Goal: Task Accomplishment & Management: Use online tool/utility

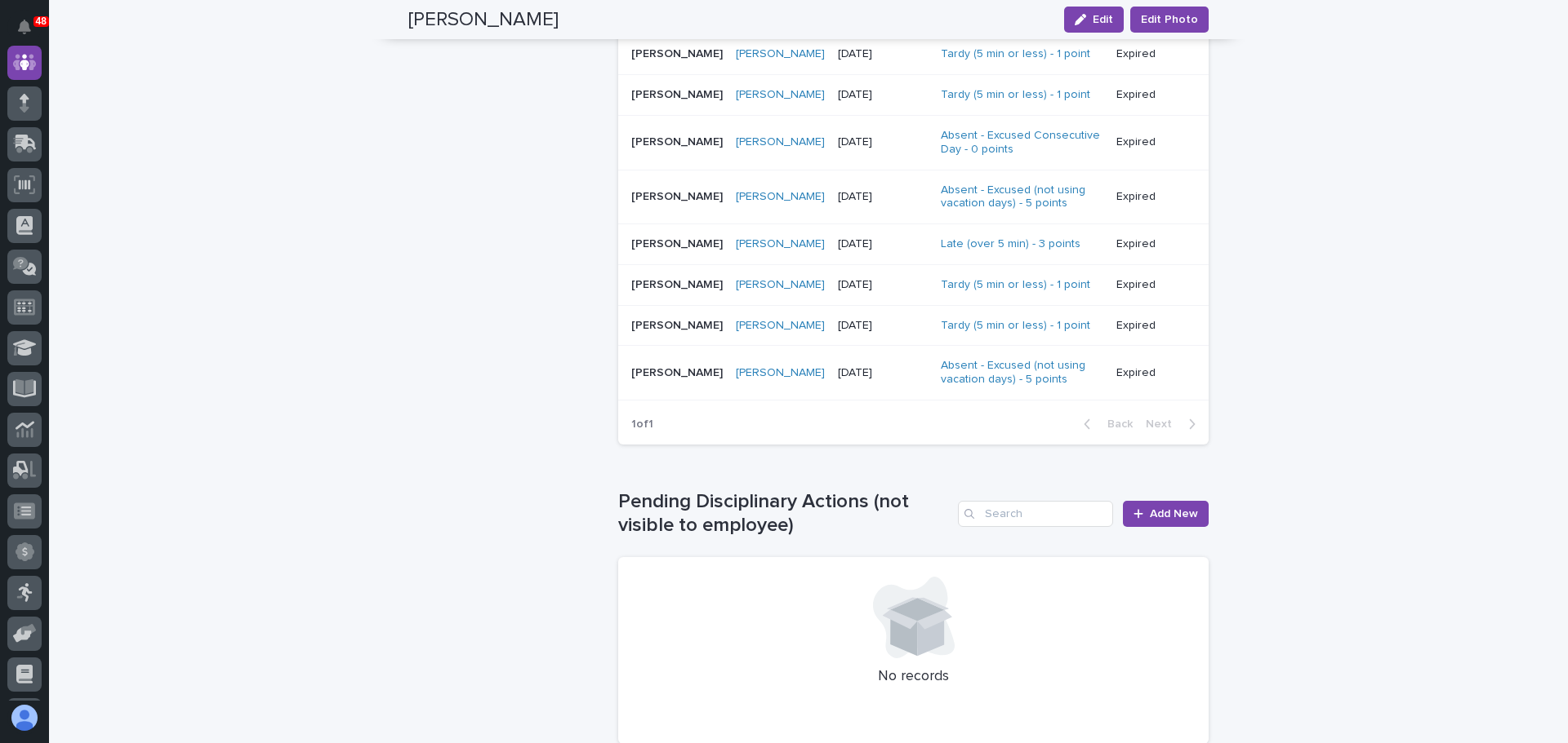
scroll to position [1276, 0]
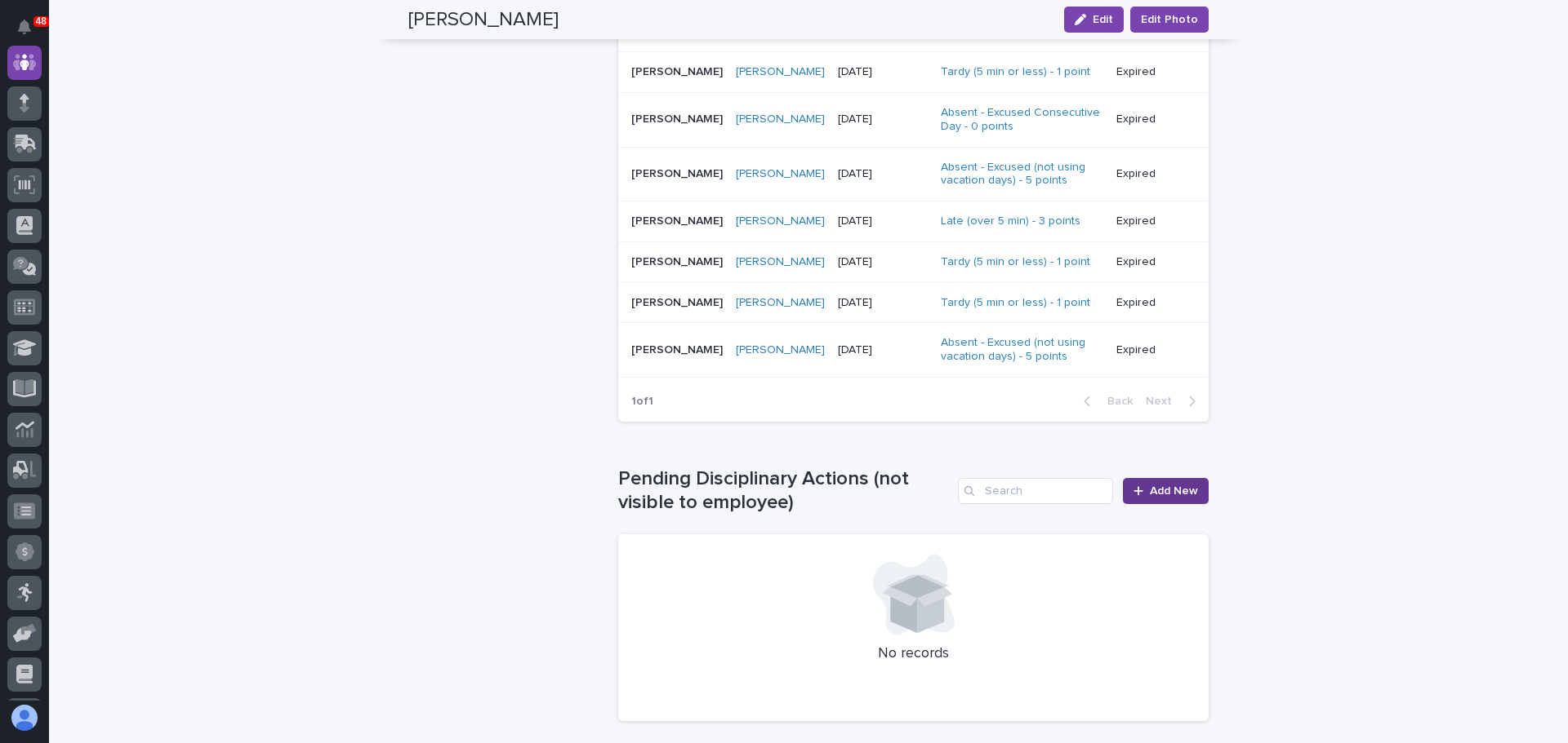
click at [1170, 486] on span "Add New" at bounding box center [1174, 491] width 48 height 12
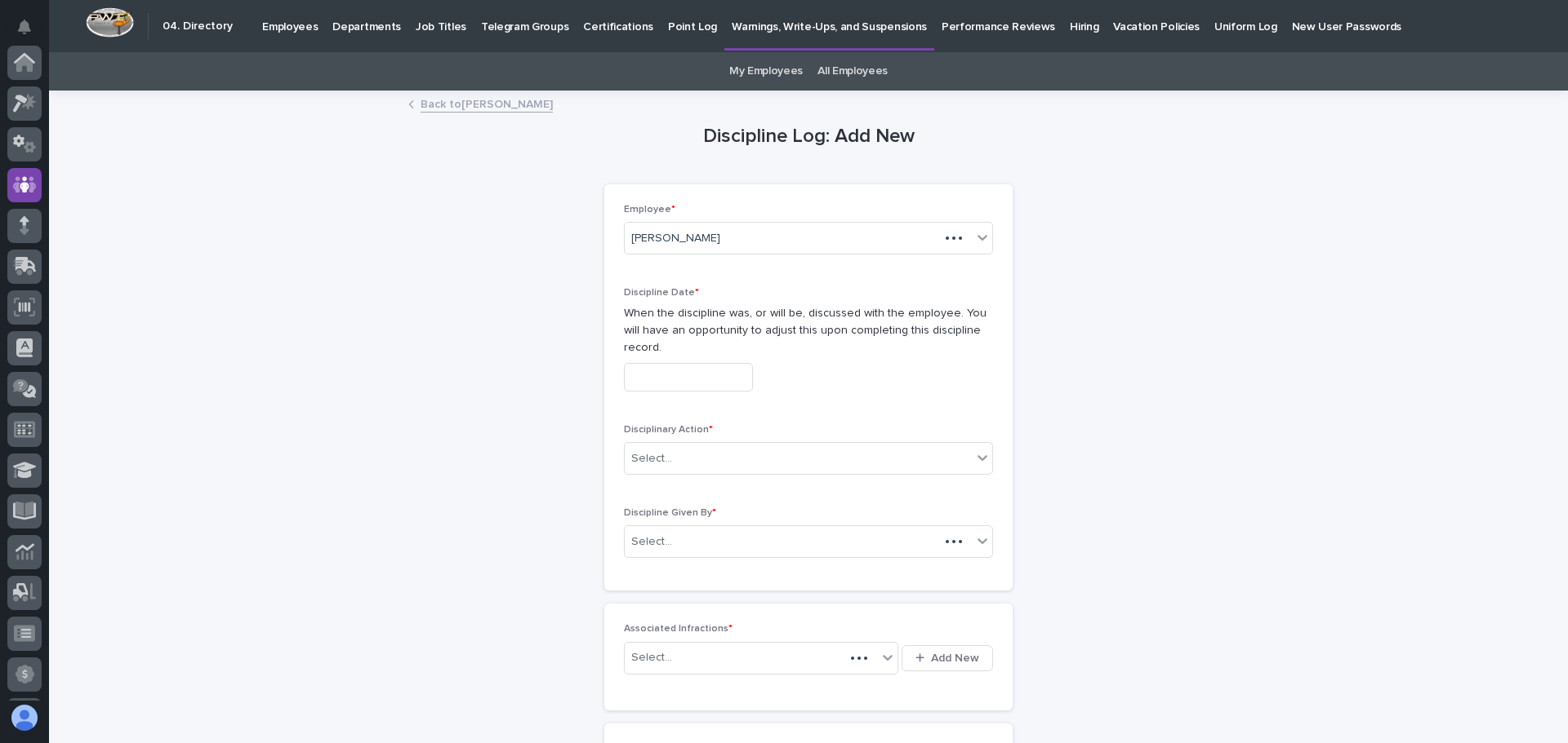
scroll to position [122, 0]
click at [753, 363] on input "text" at bounding box center [688, 377] width 129 height 29
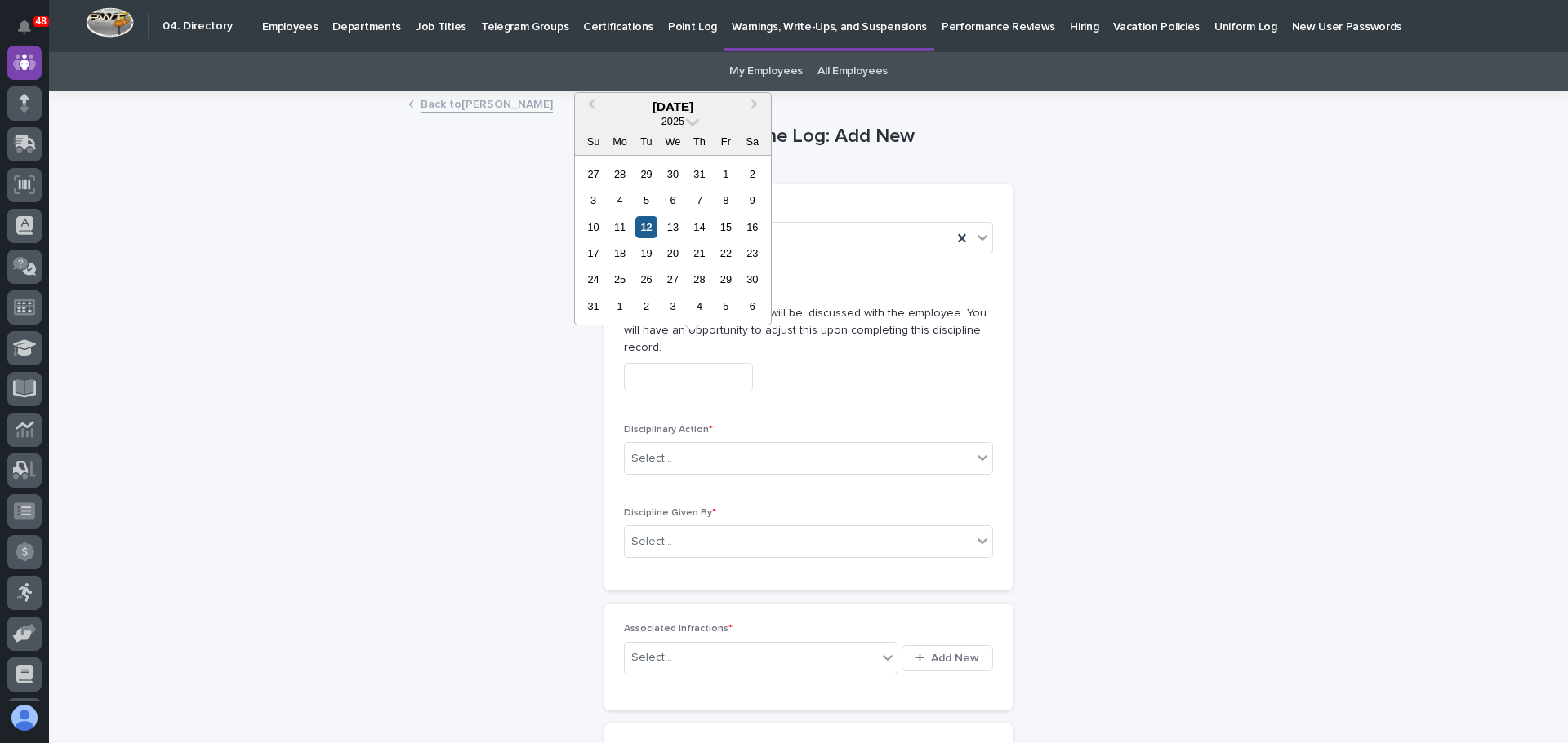
click at [642, 227] on div "12" at bounding box center [646, 227] width 22 height 22
type input "**********"
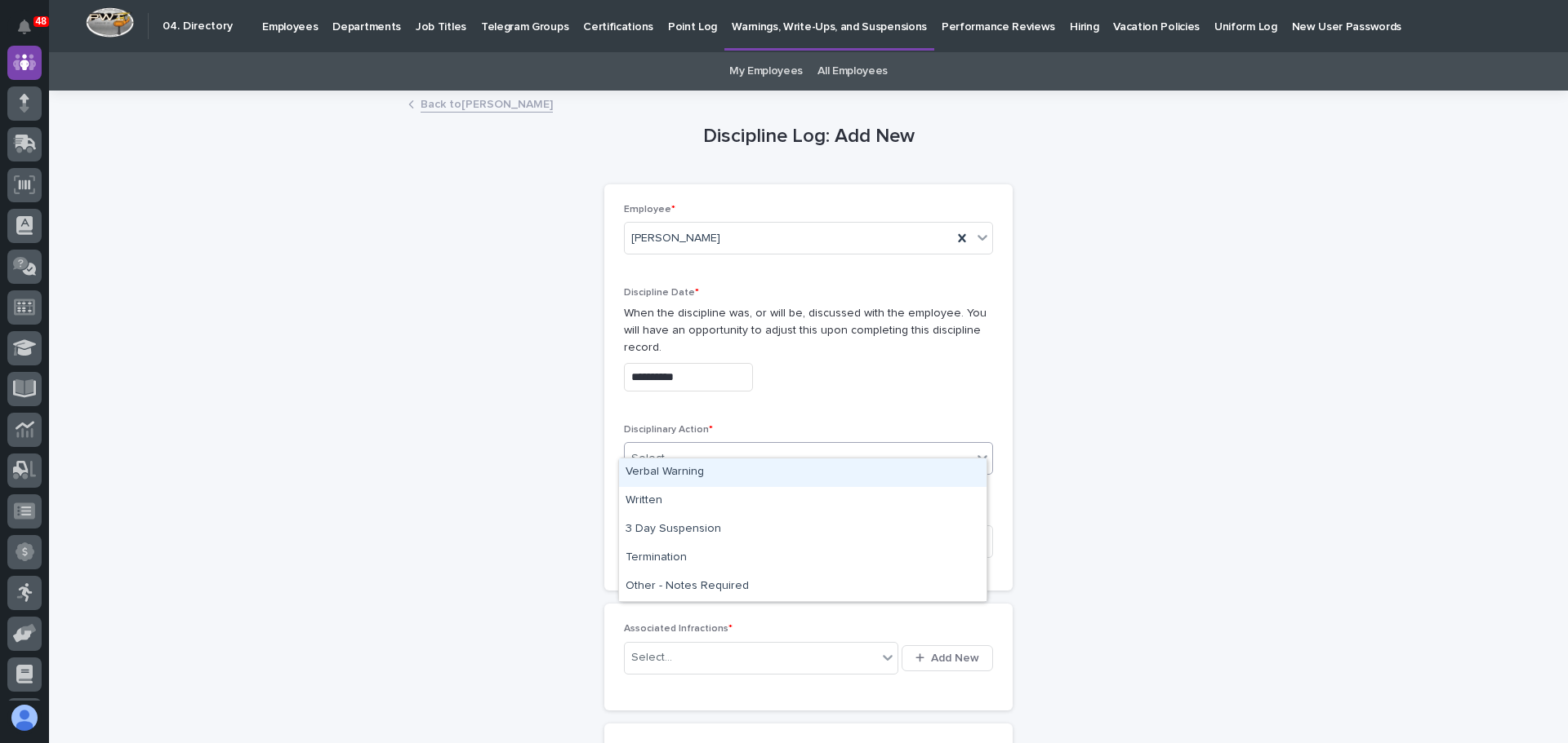
click at [974, 449] on icon at bounding box center [983, 458] width 17 height 17
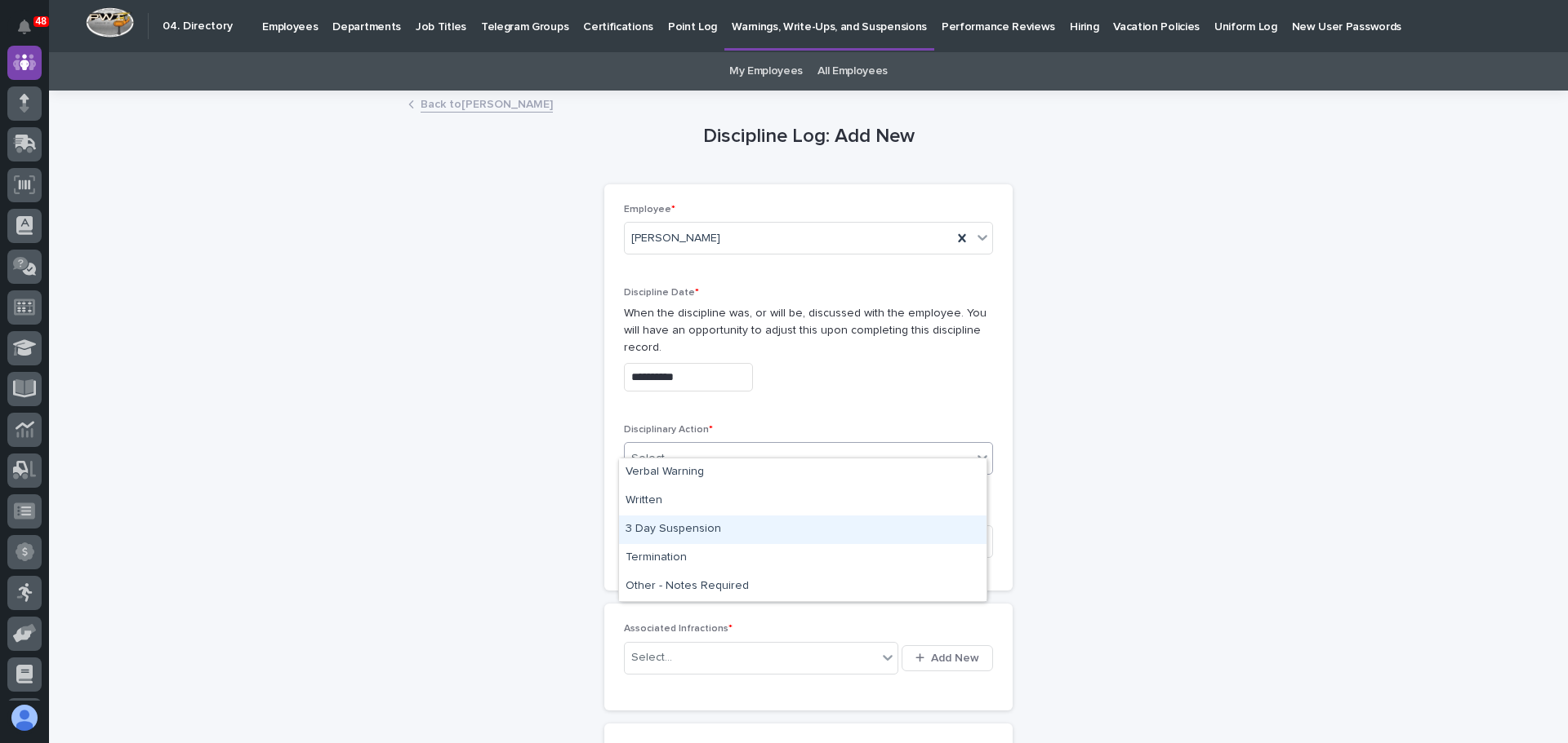
click at [762, 534] on div "3 Day Suspension" at bounding box center [803, 530] width 368 height 29
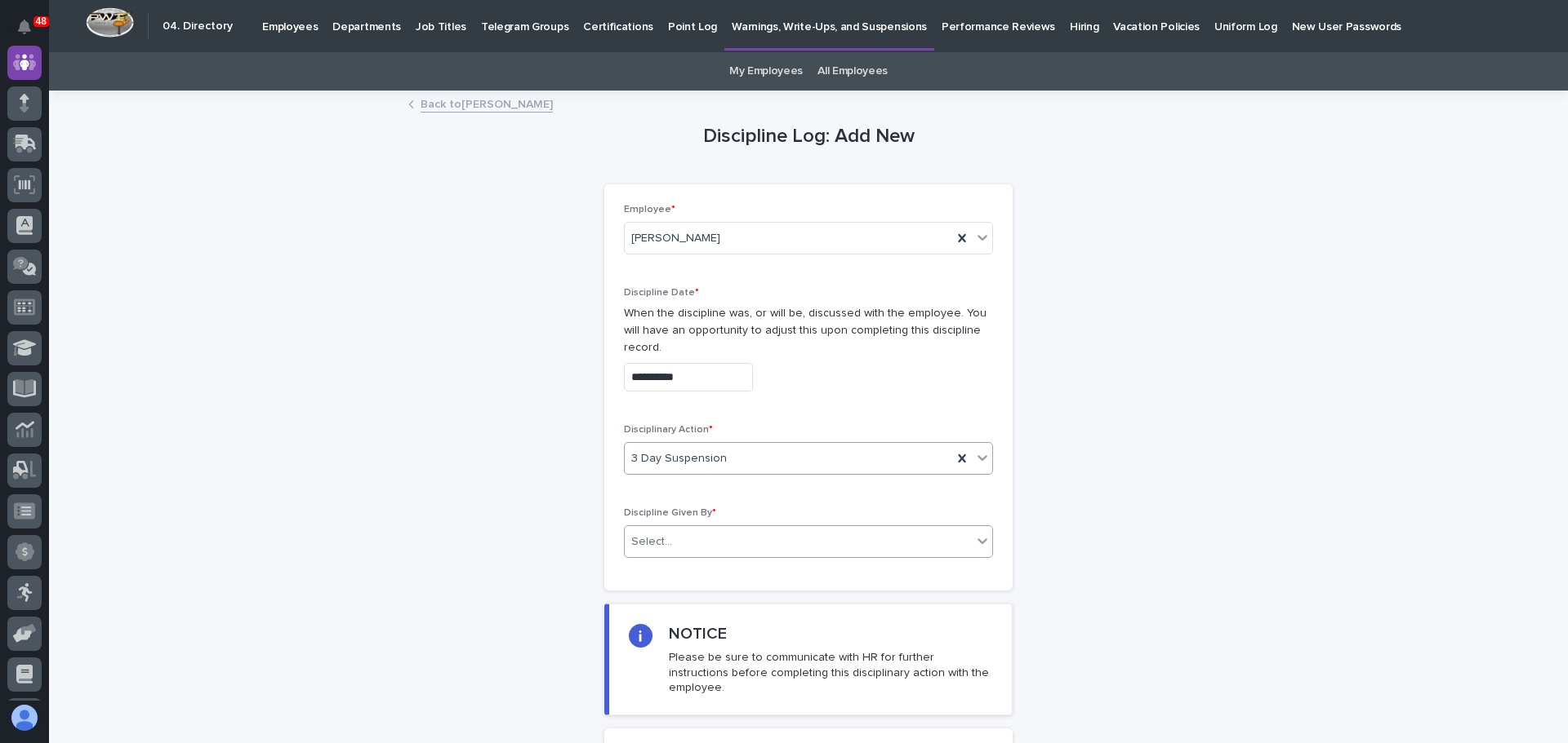
click at [974, 533] on icon at bounding box center [983, 541] width 17 height 17
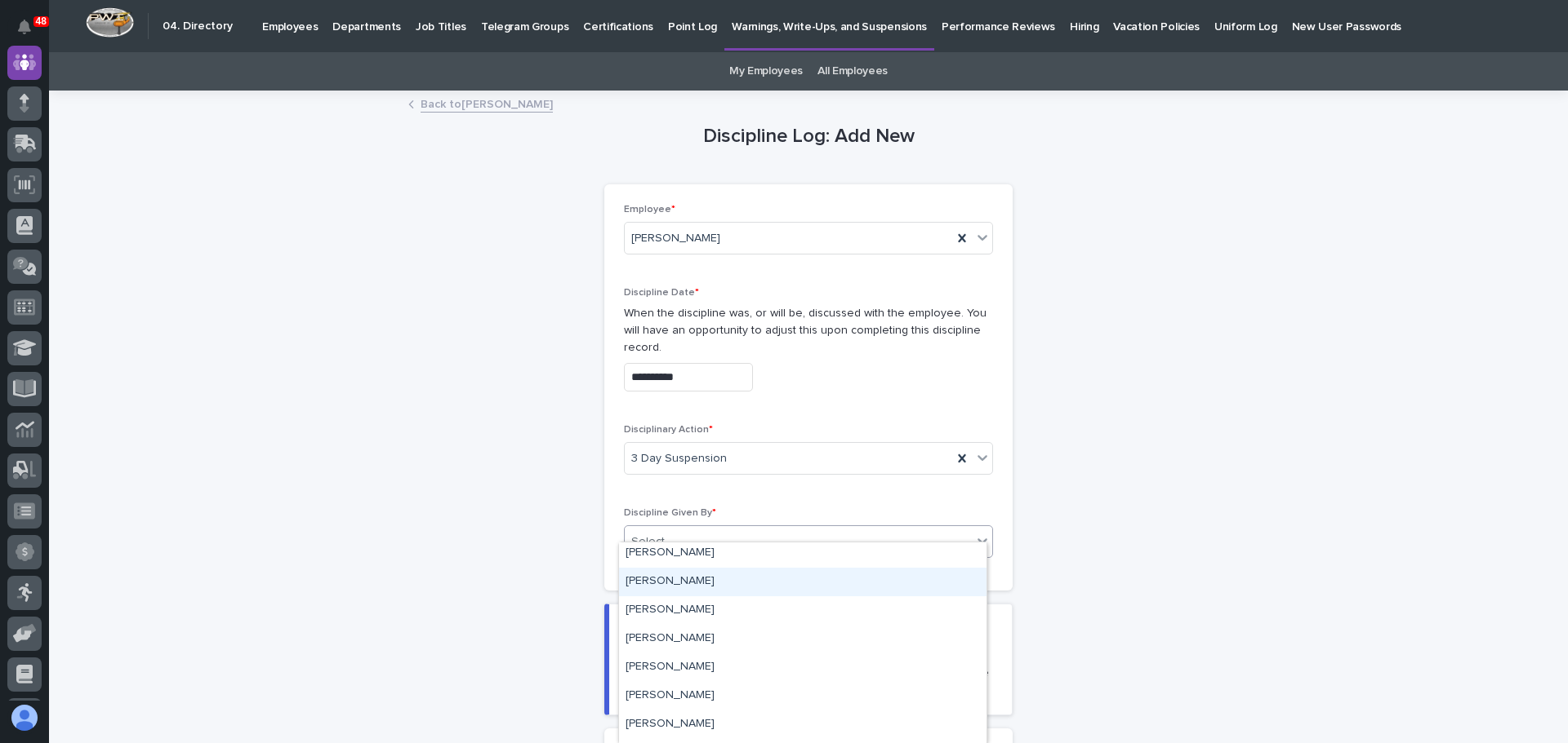
scroll to position [2856, 0]
click at [690, 582] on div "[PERSON_NAME]" at bounding box center [803, 585] width 368 height 29
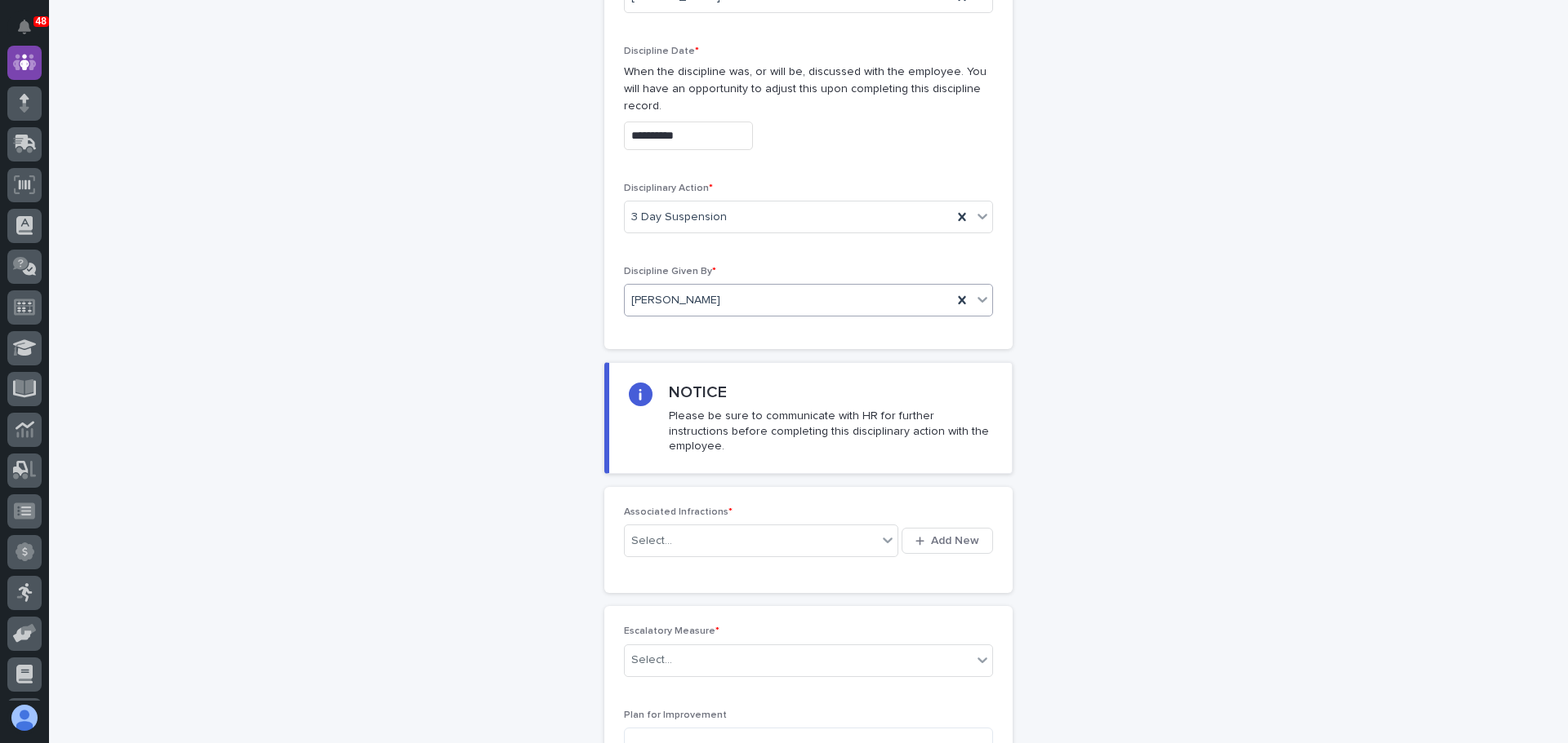
scroll to position [326, 0]
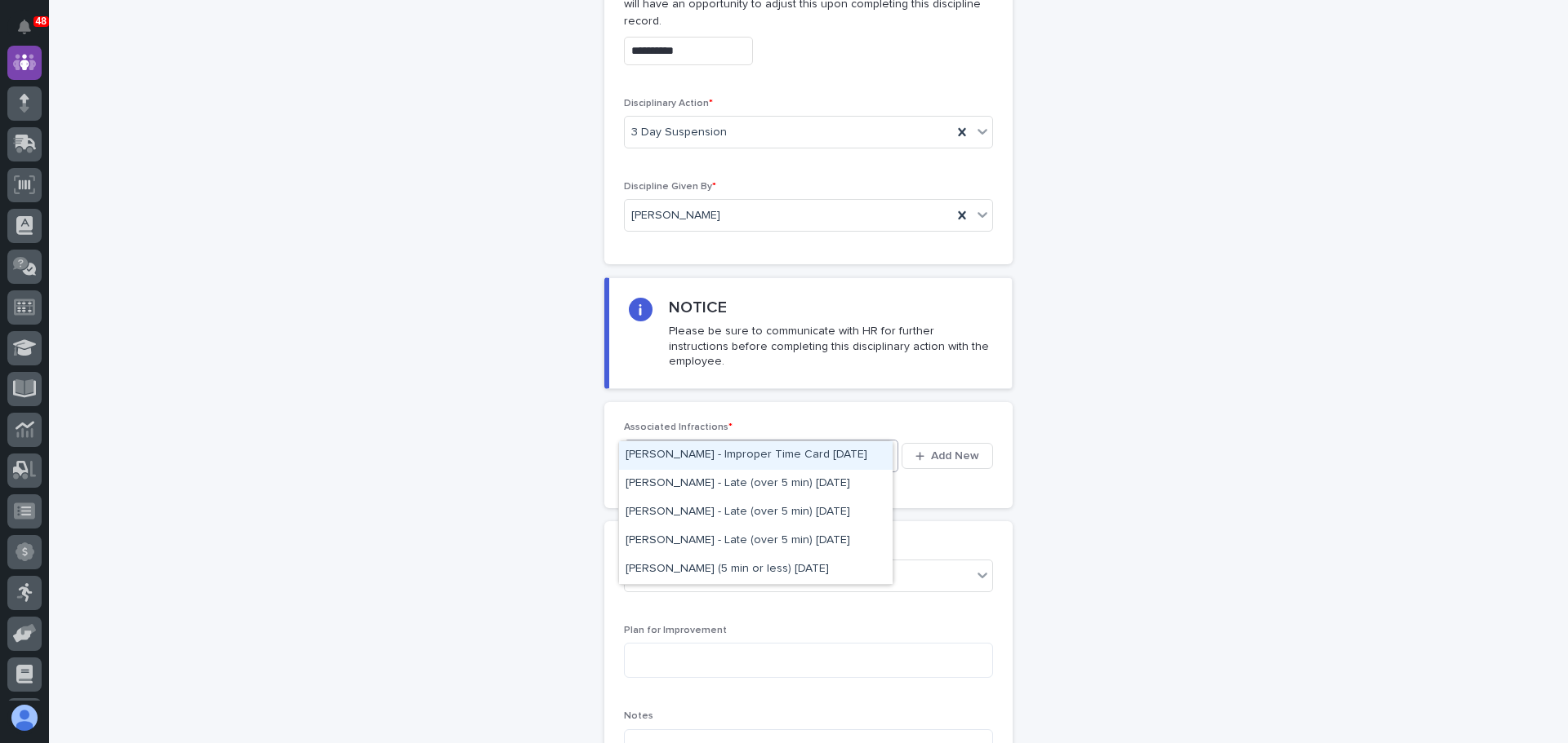
click at [883, 447] on icon at bounding box center [887, 455] width 17 height 17
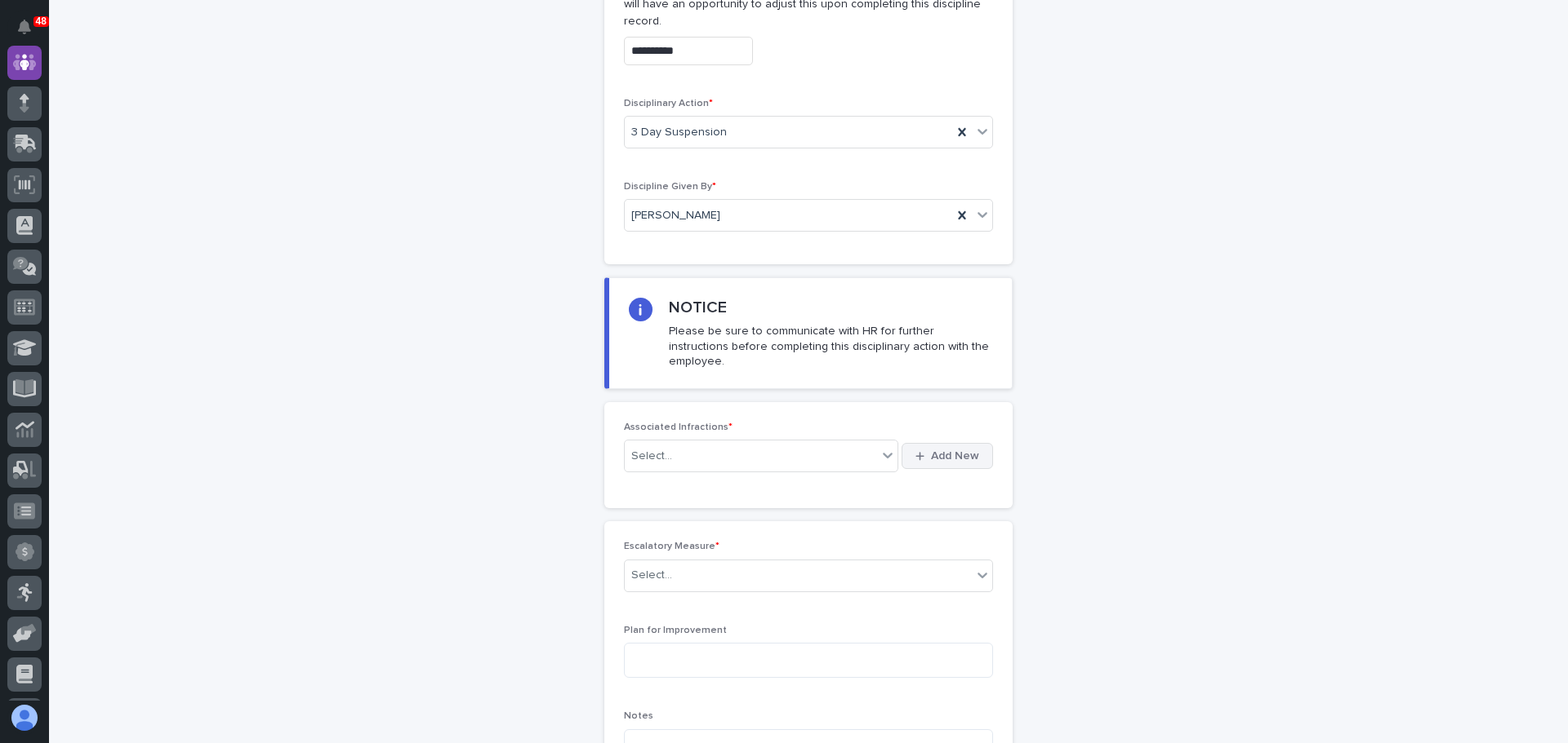
click at [942, 450] on span "Add New" at bounding box center [955, 456] width 48 height 12
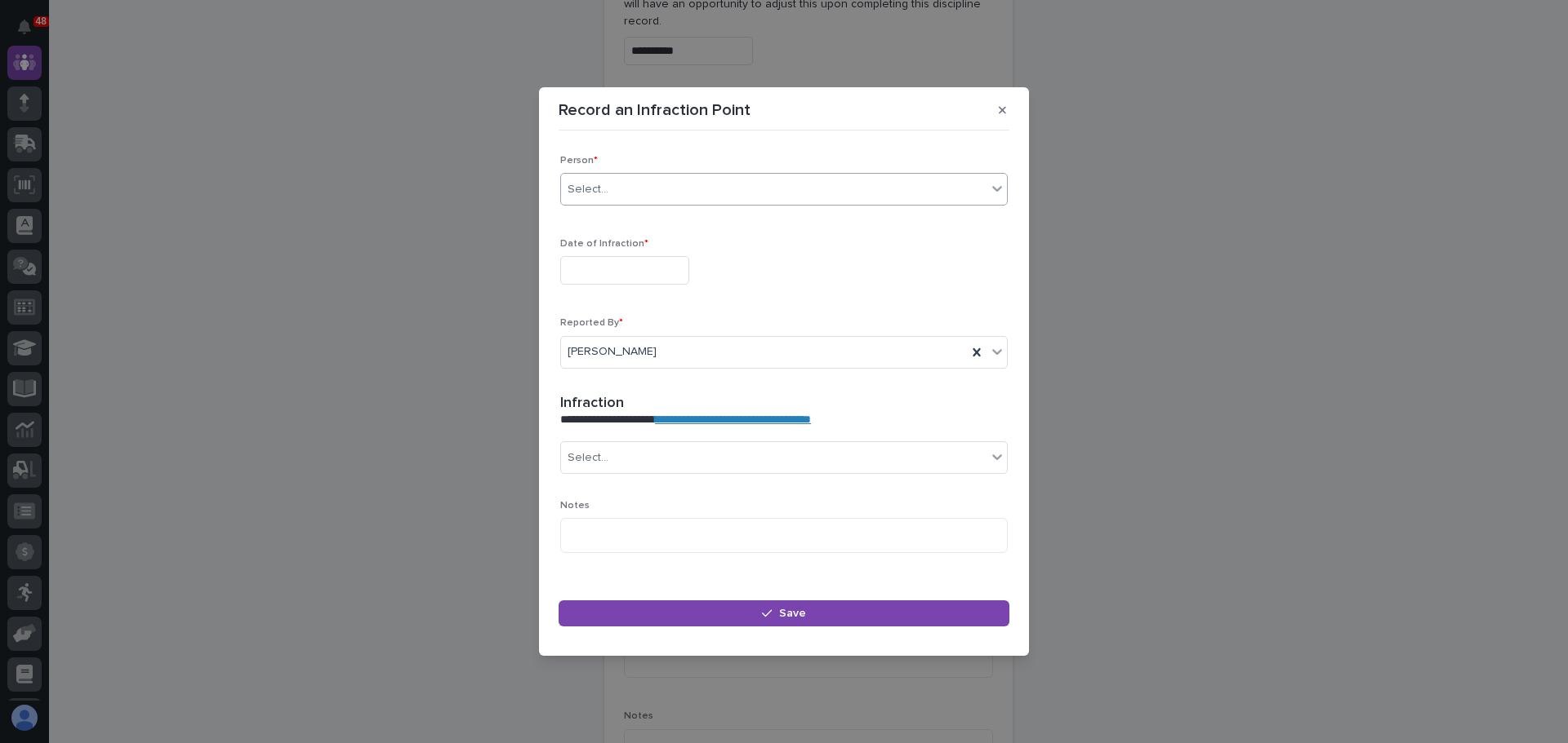
click at [992, 189] on icon at bounding box center [997, 189] width 10 height 6
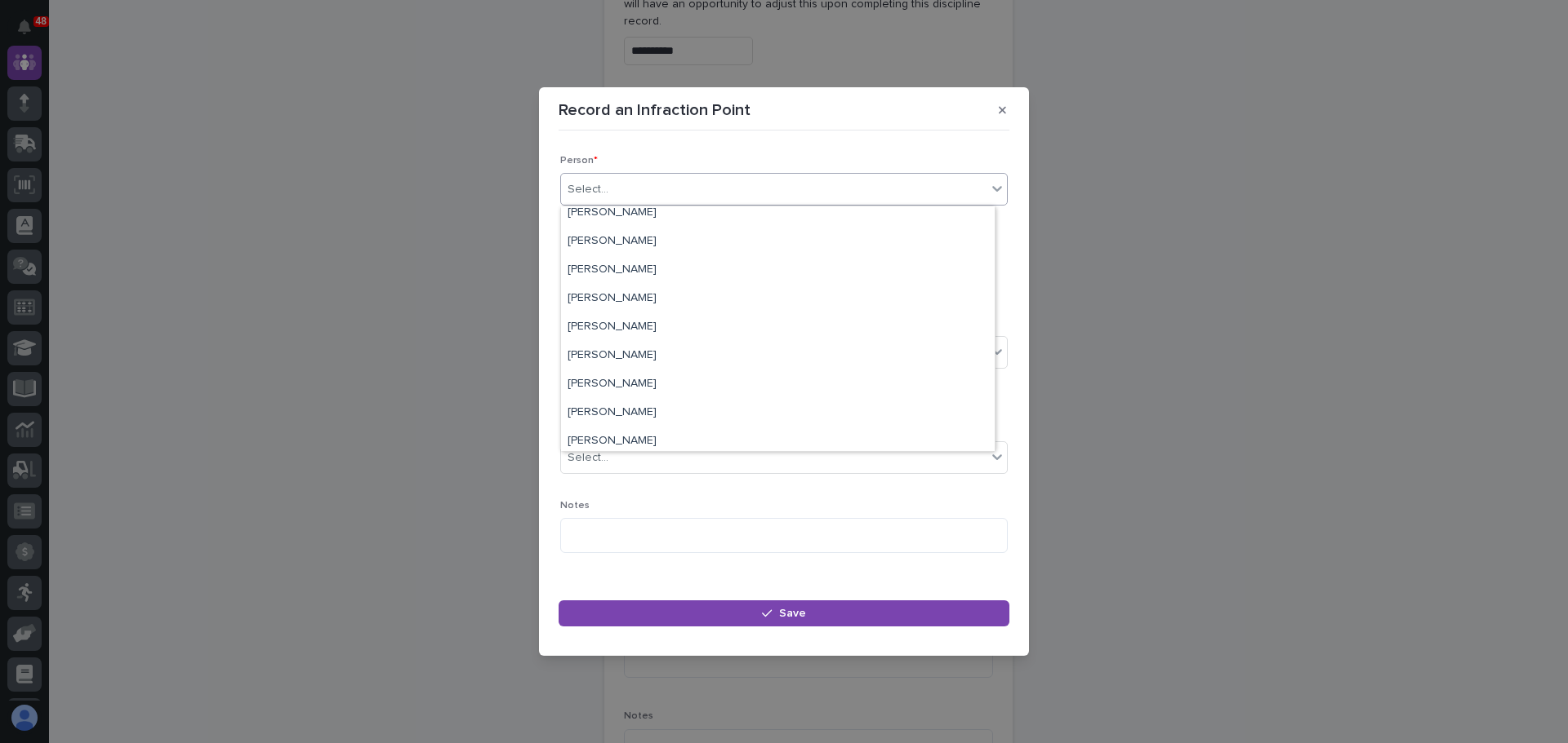
scroll to position [2284, 0]
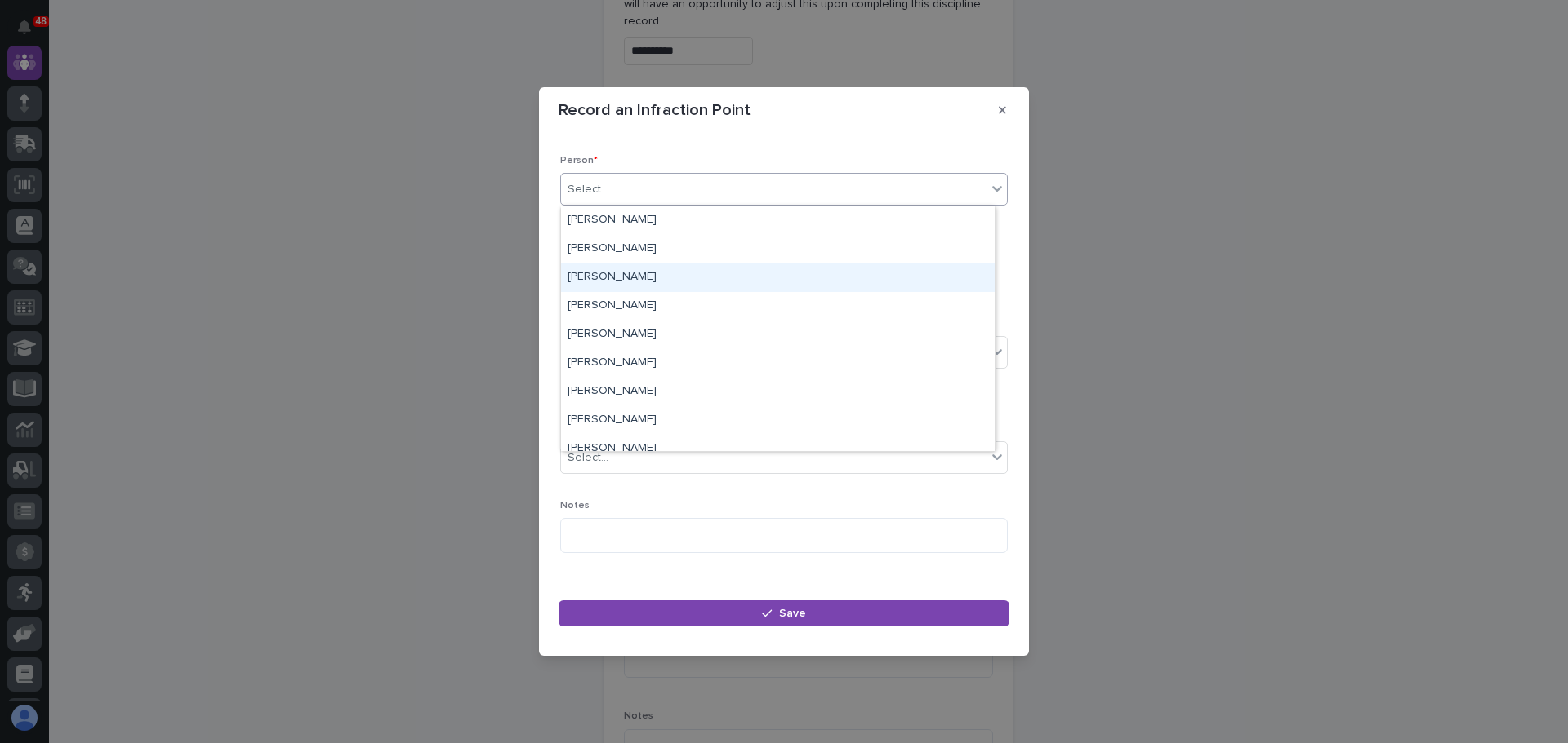
click at [719, 278] on div "[PERSON_NAME]" at bounding box center [778, 278] width 434 height 29
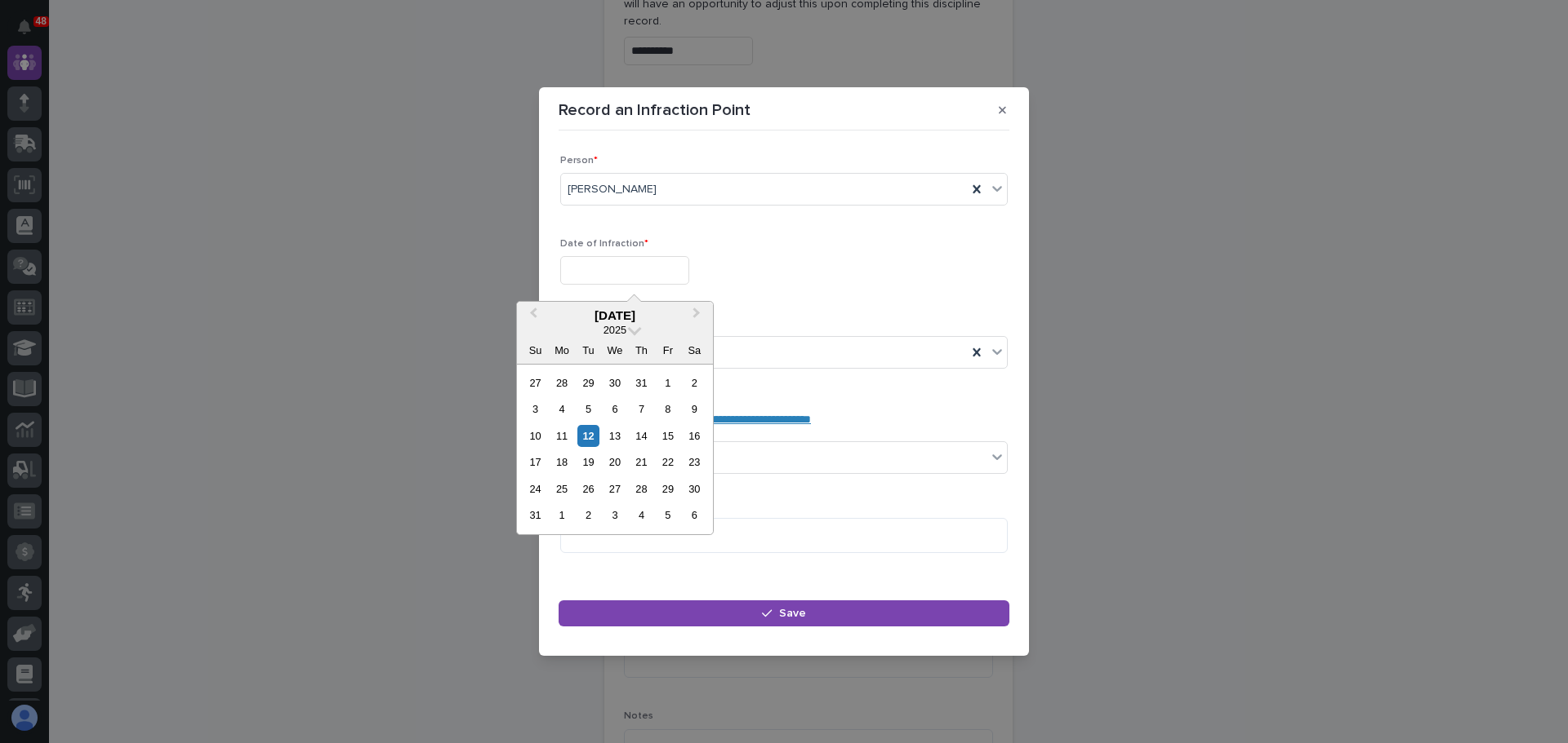
click at [689, 276] on input "text" at bounding box center [625, 271] width 129 height 29
click at [566, 436] on div "11" at bounding box center [561, 436] width 22 height 22
type input "**********"
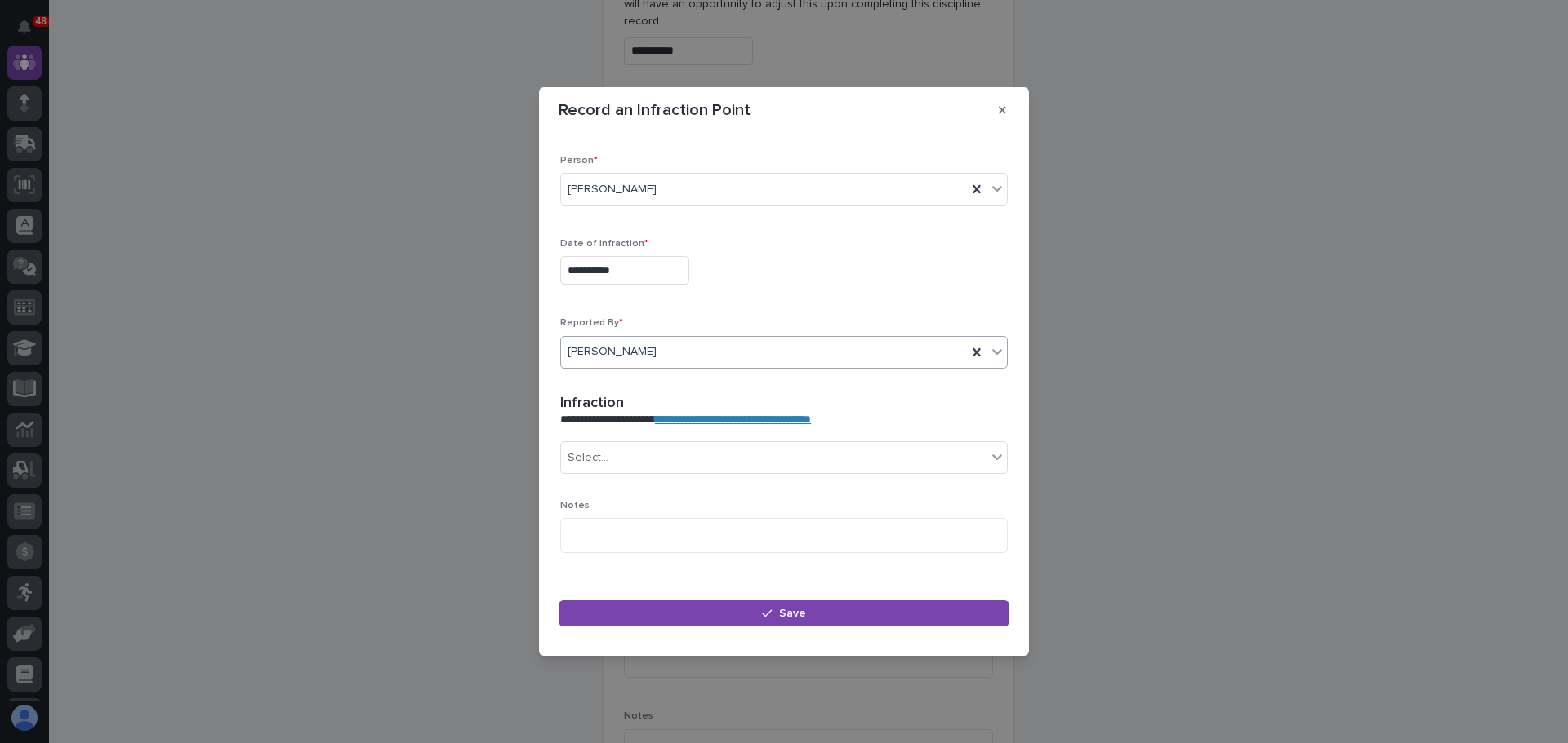
click at [988, 355] on icon at bounding box center [997, 352] width 17 height 17
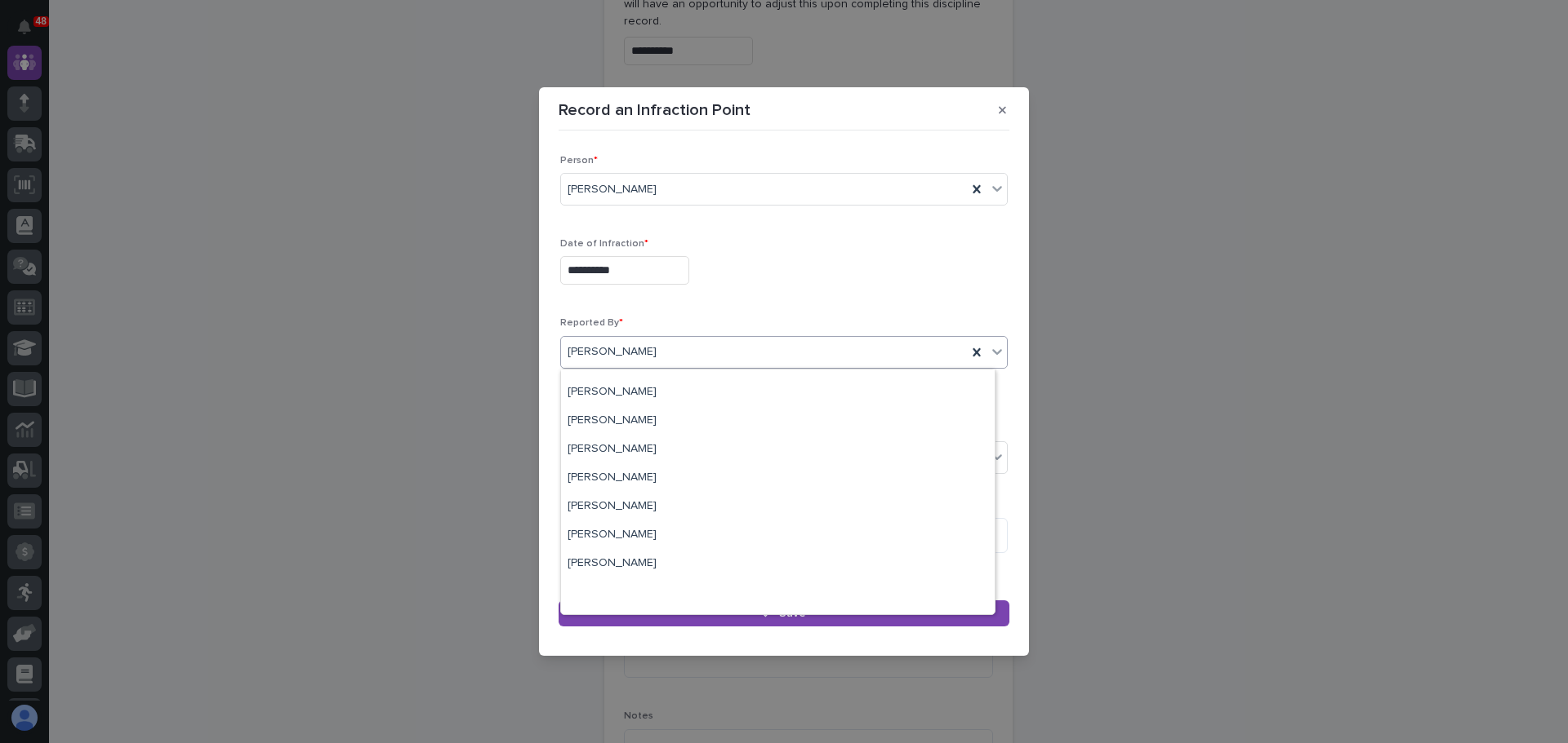
scroll to position [0, 0]
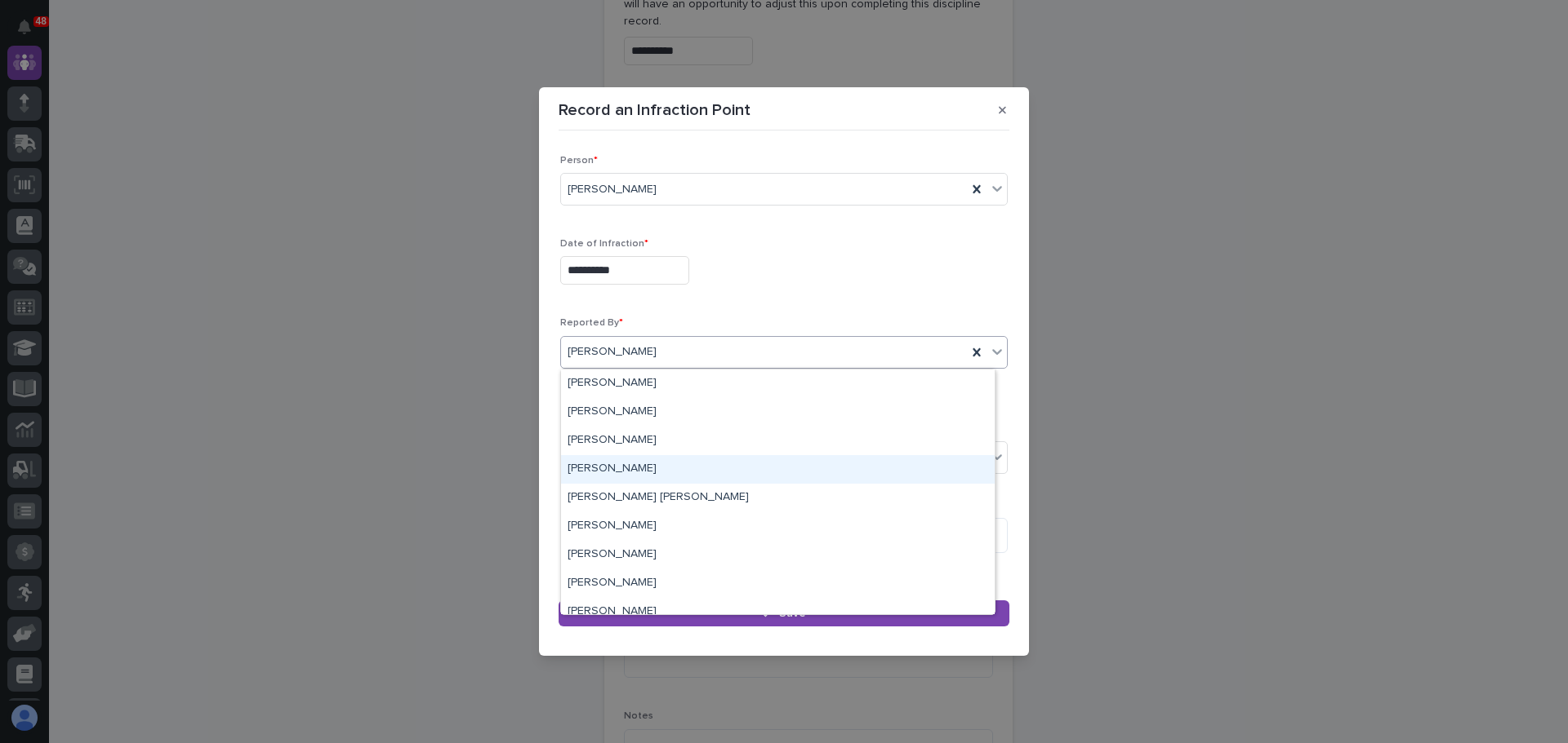
click at [770, 468] on div "[PERSON_NAME]" at bounding box center [778, 469] width 434 height 29
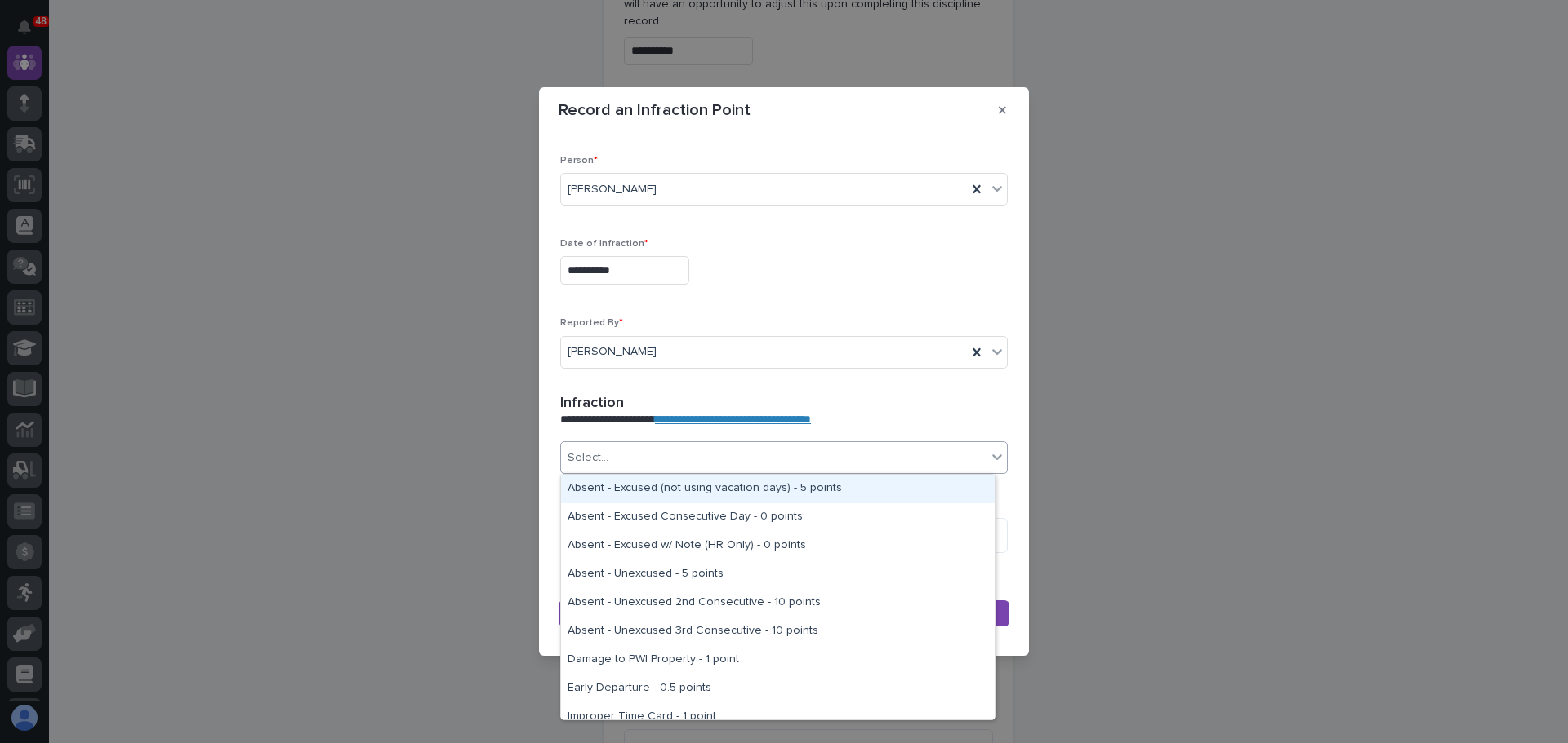
click at [725, 455] on div "Select..." at bounding box center [774, 458] width 426 height 27
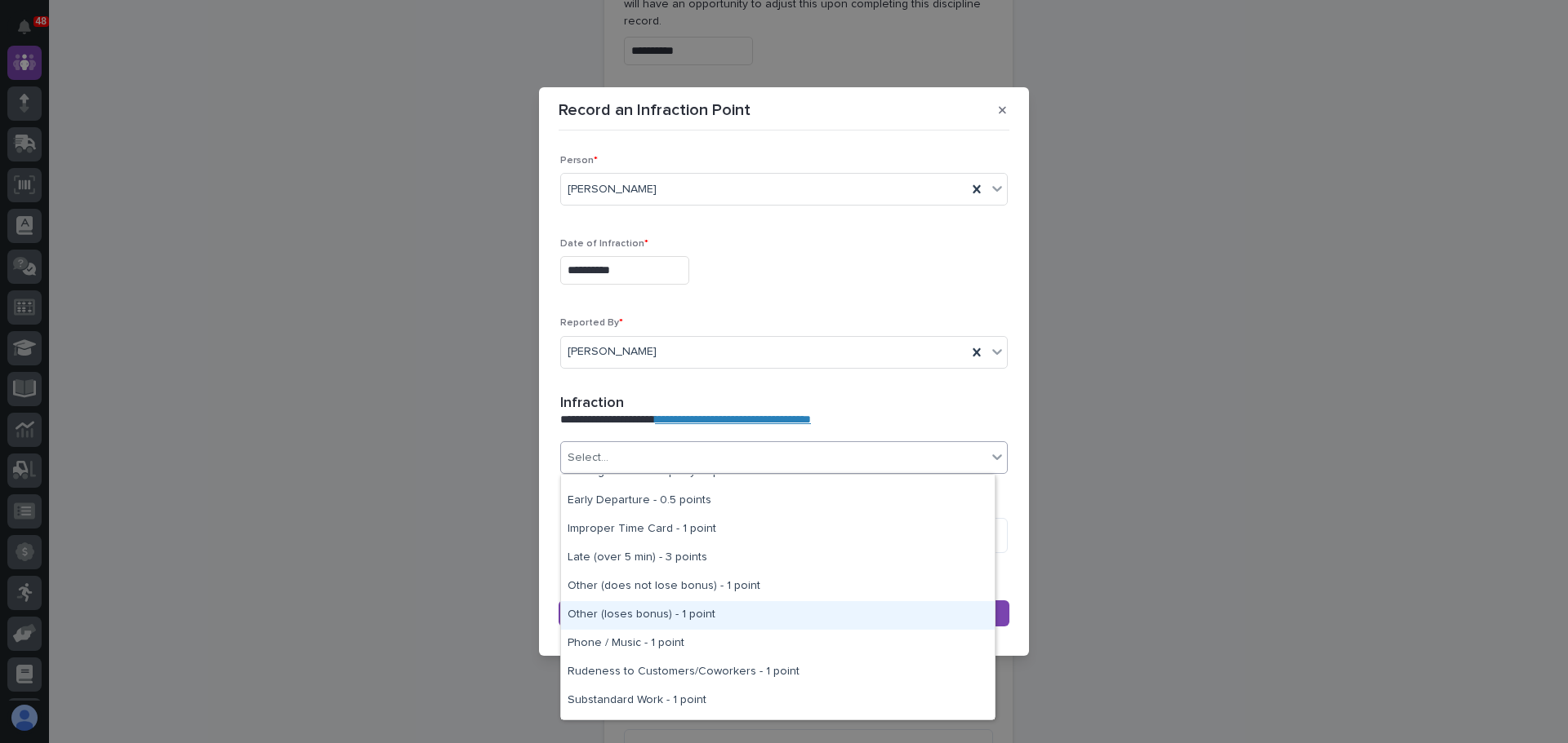
scroll to position [269, 0]
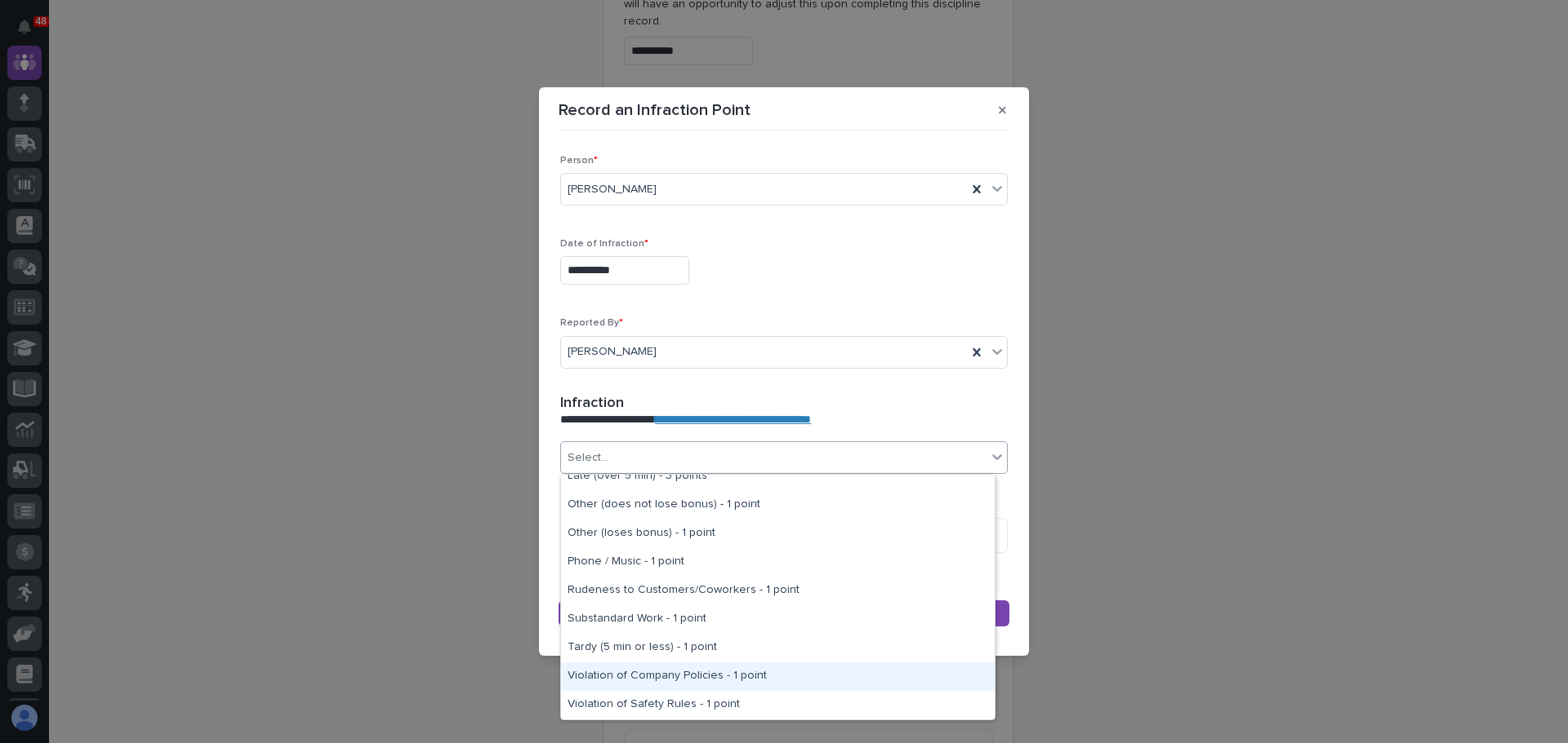
click at [715, 676] on div "Violation of Company Policies - 1 point" at bounding box center [778, 677] width 434 height 29
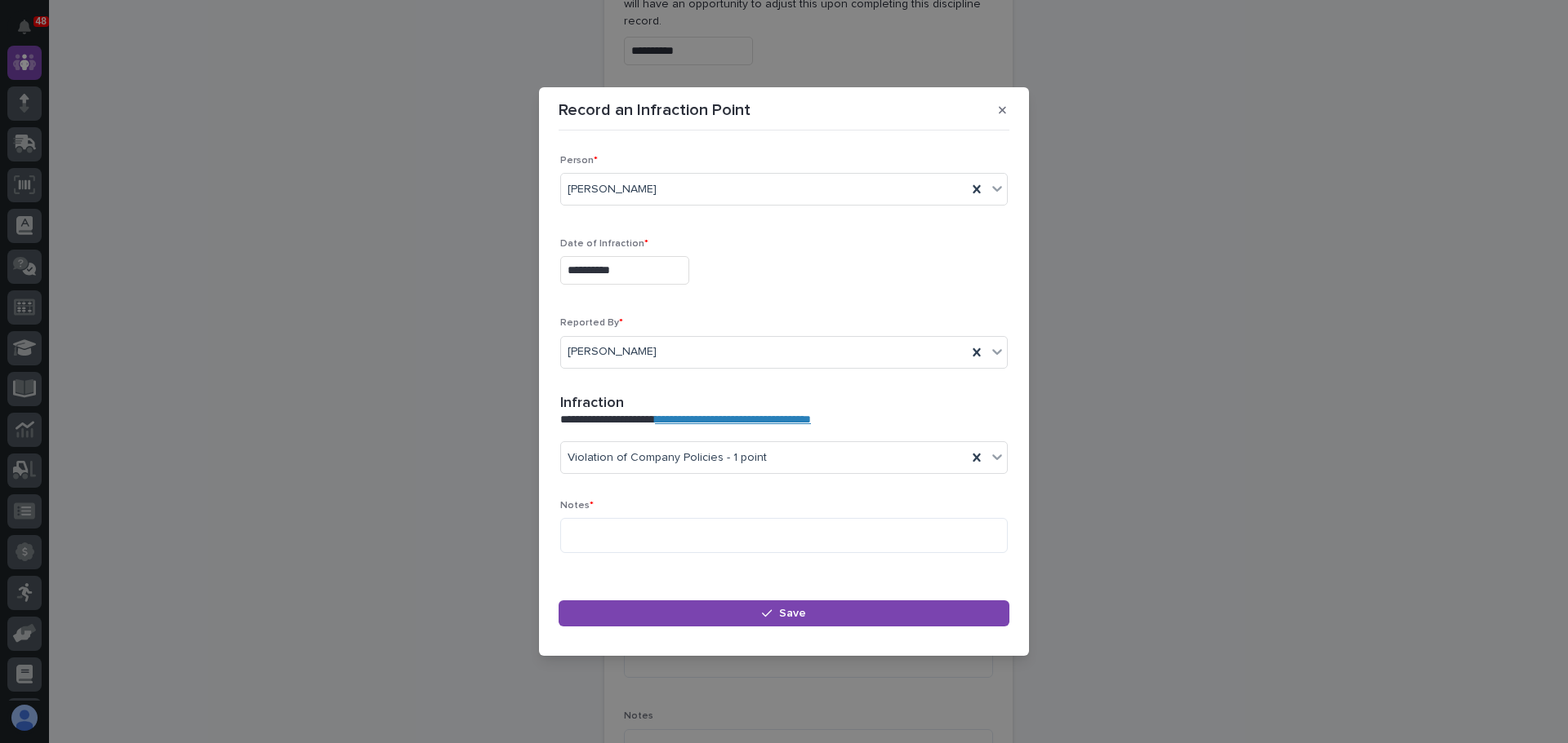
click at [786, 422] on link "**********" at bounding box center [733, 419] width 156 height 12
click at [616, 529] on textarea at bounding box center [784, 535] width 447 height 35
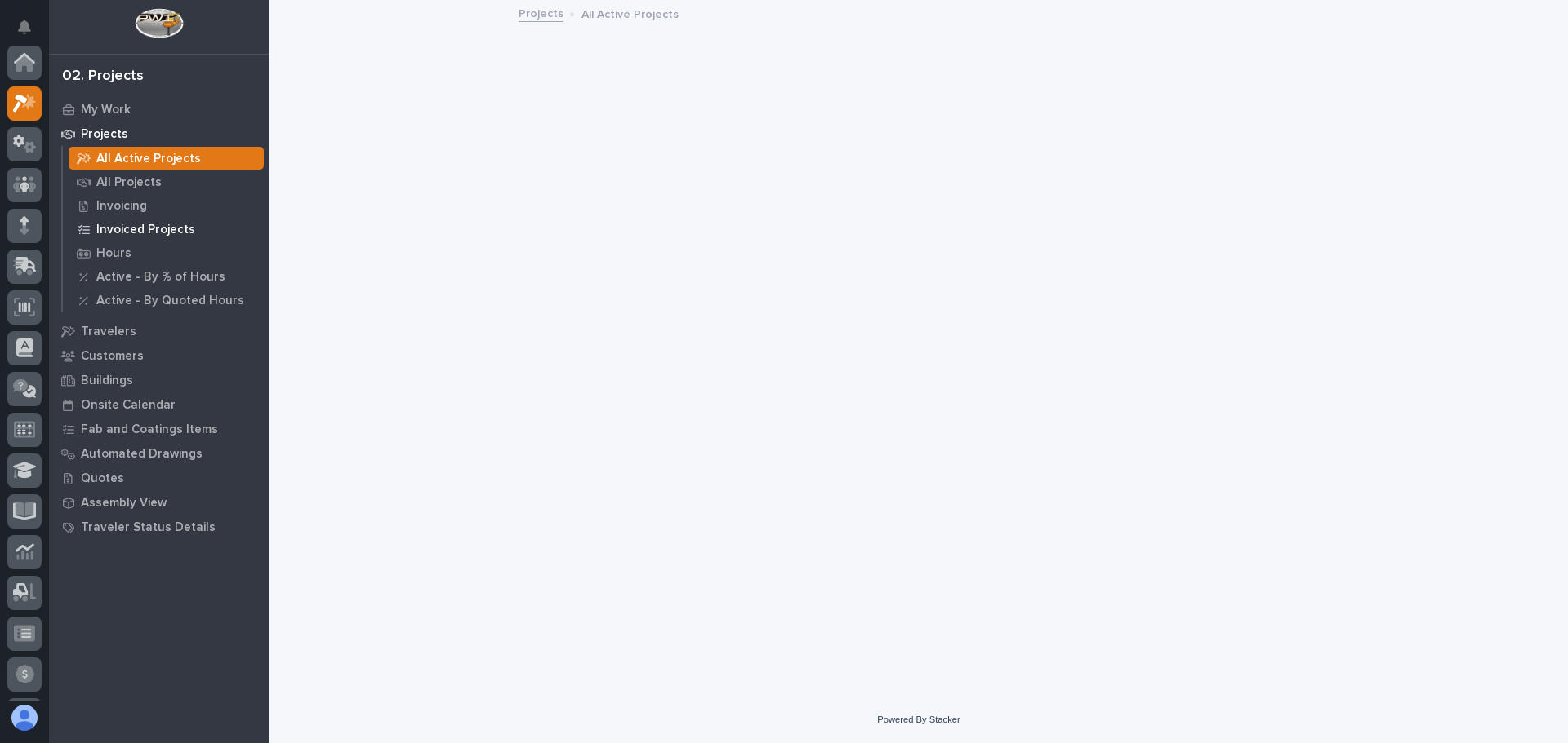
scroll to position [41, 0]
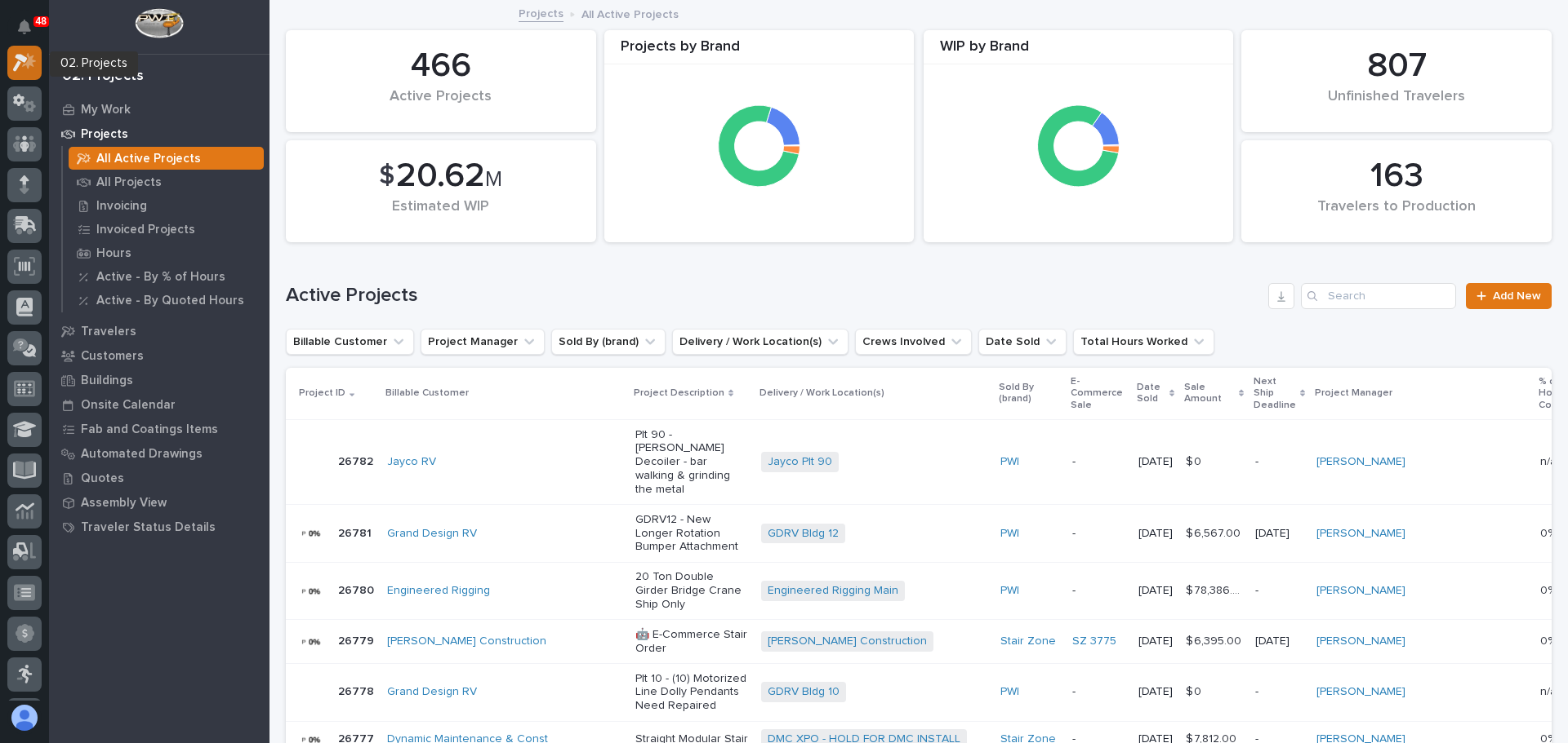
click at [22, 70] on icon at bounding box center [25, 62] width 24 height 19
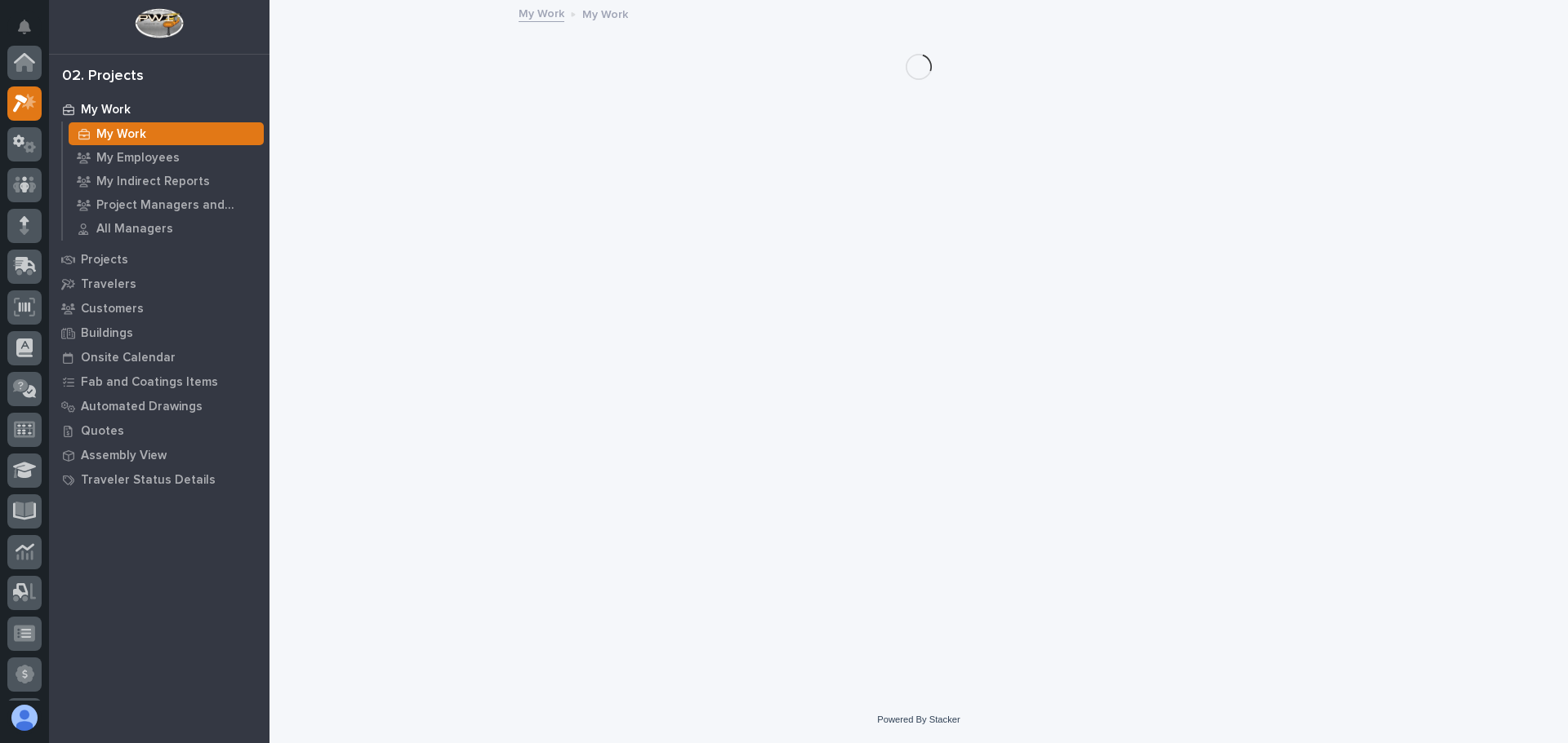
scroll to position [41, 0]
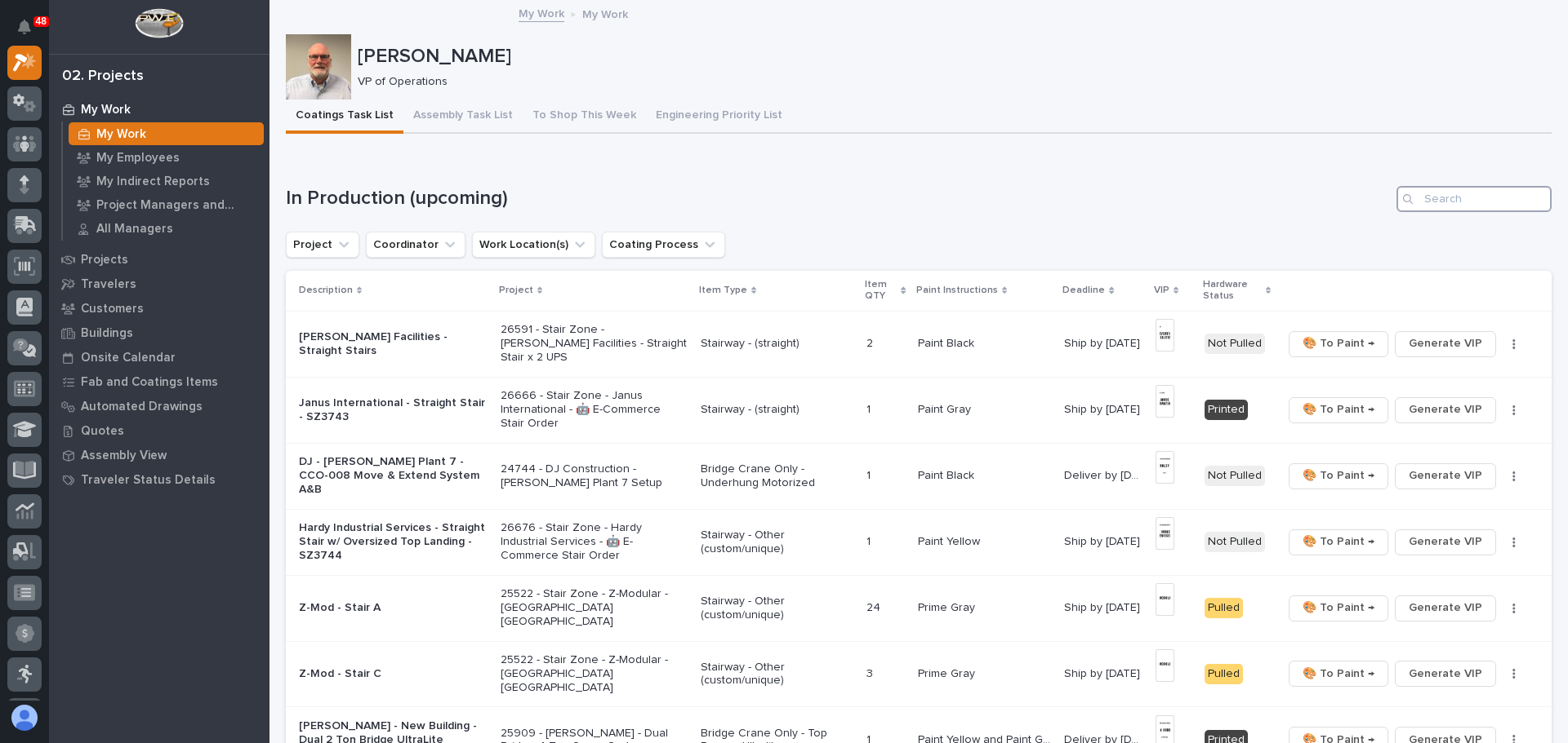
click at [1432, 202] on input "Search" at bounding box center [1473, 199] width 155 height 26
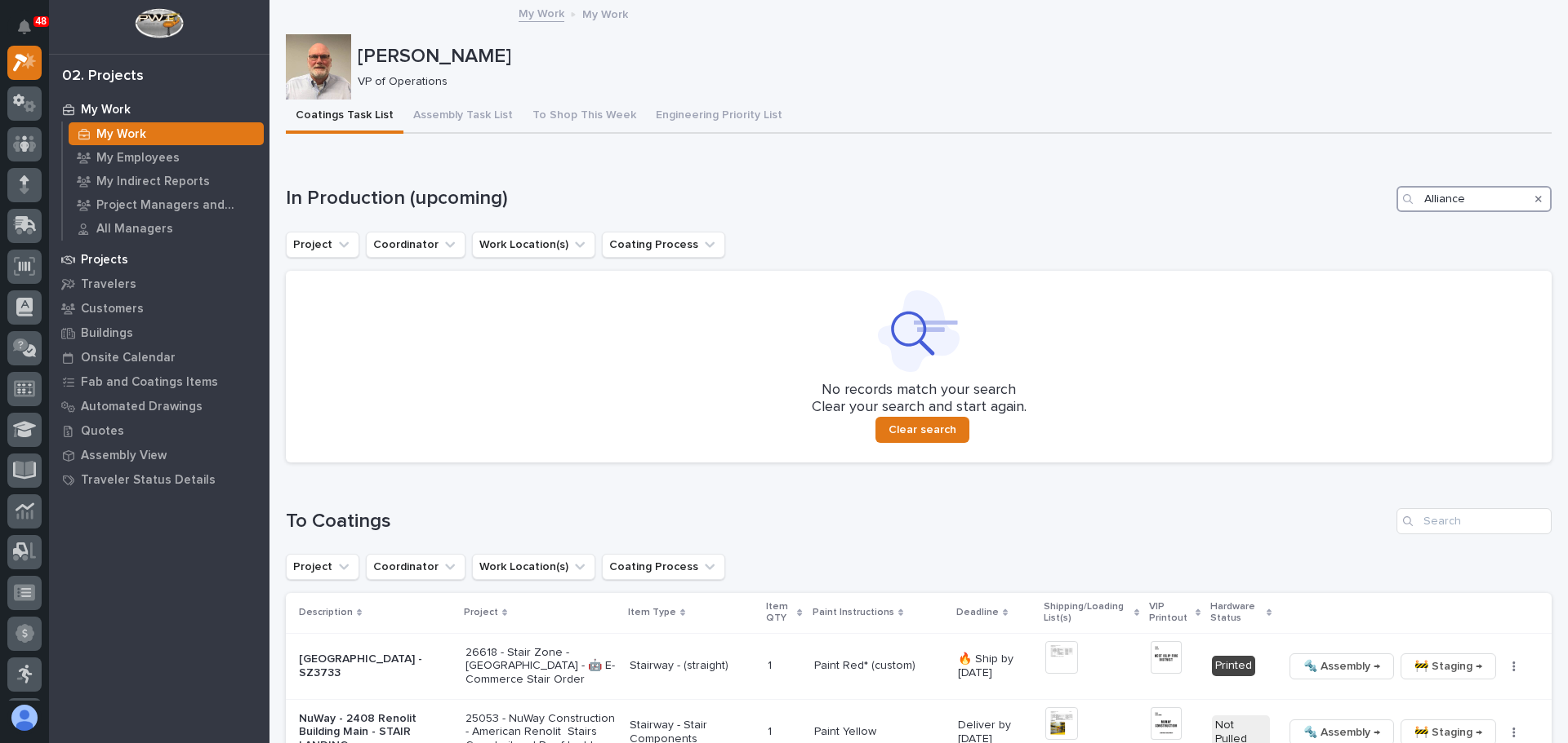
type input "Alliance"
click at [96, 258] on p "Projects" at bounding box center [104, 261] width 47 height 15
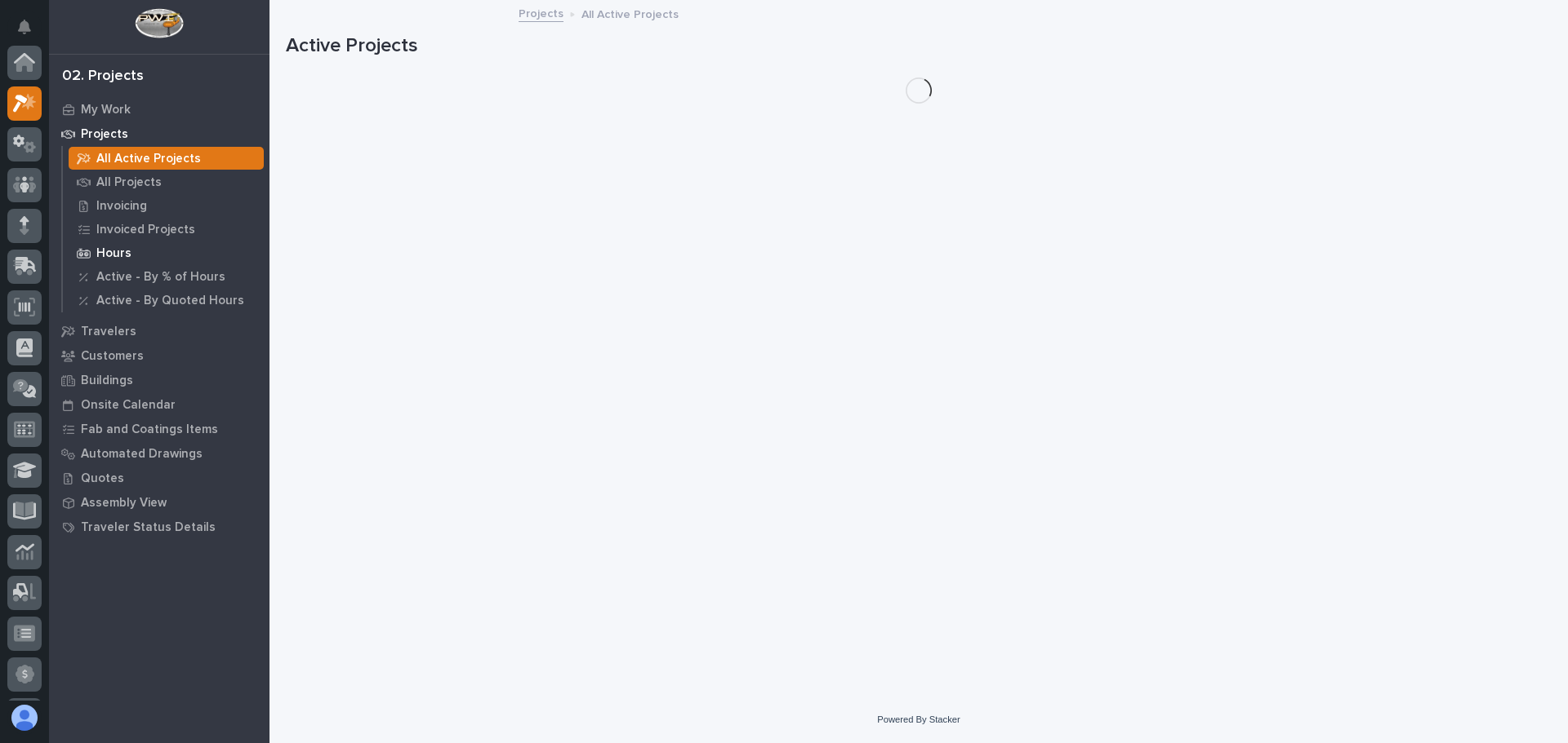
scroll to position [41, 0]
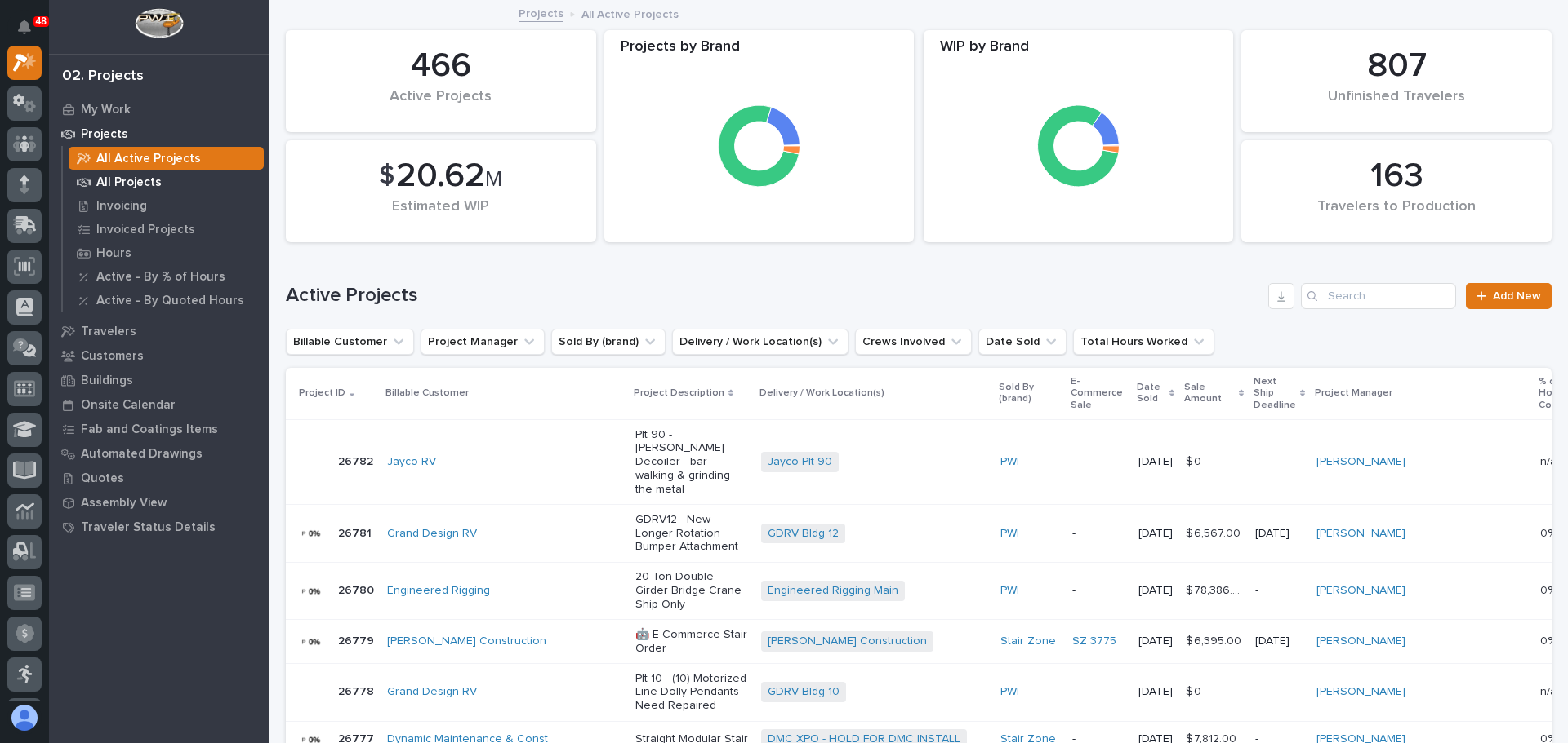
click at [143, 184] on p "All Projects" at bounding box center [128, 183] width 65 height 15
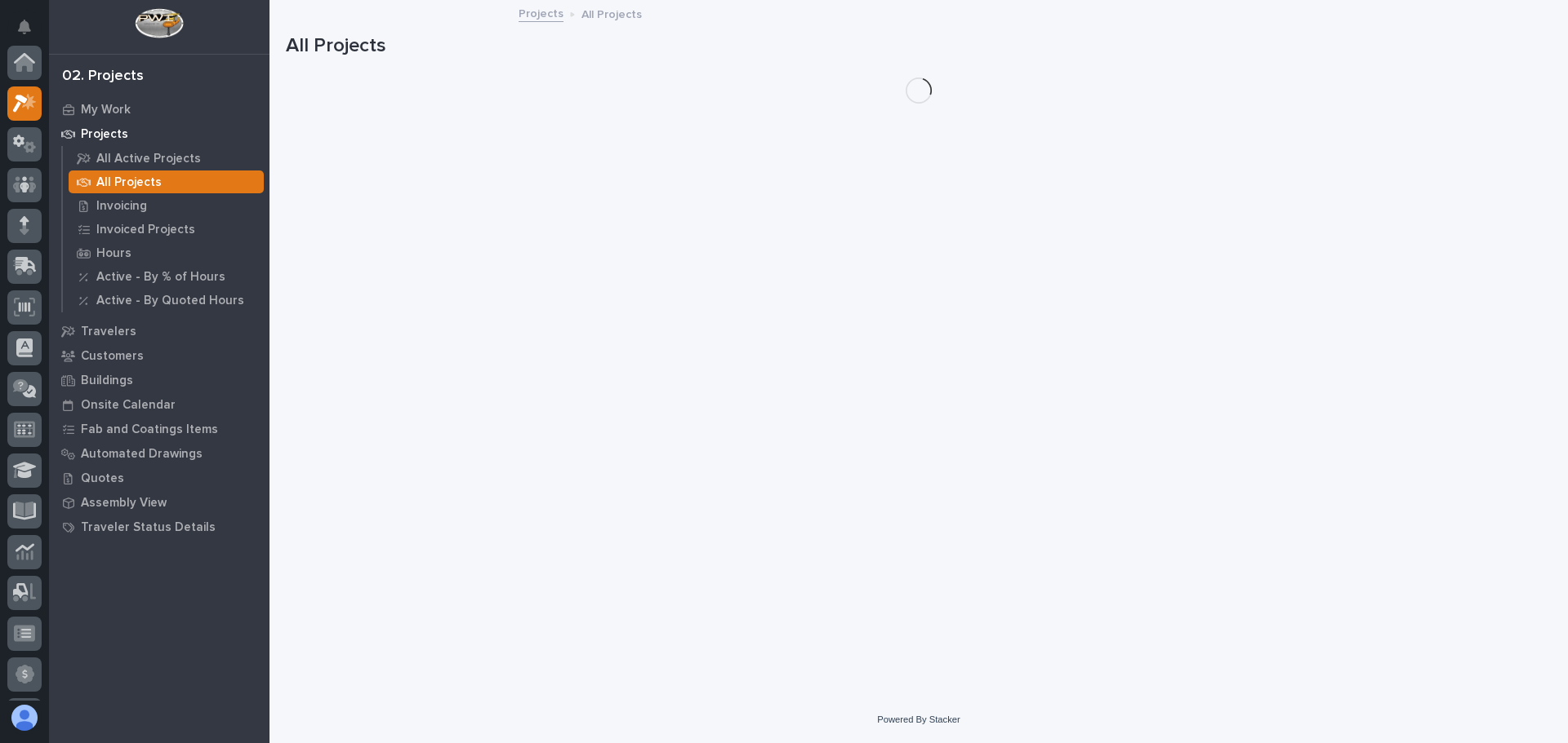
scroll to position [41, 0]
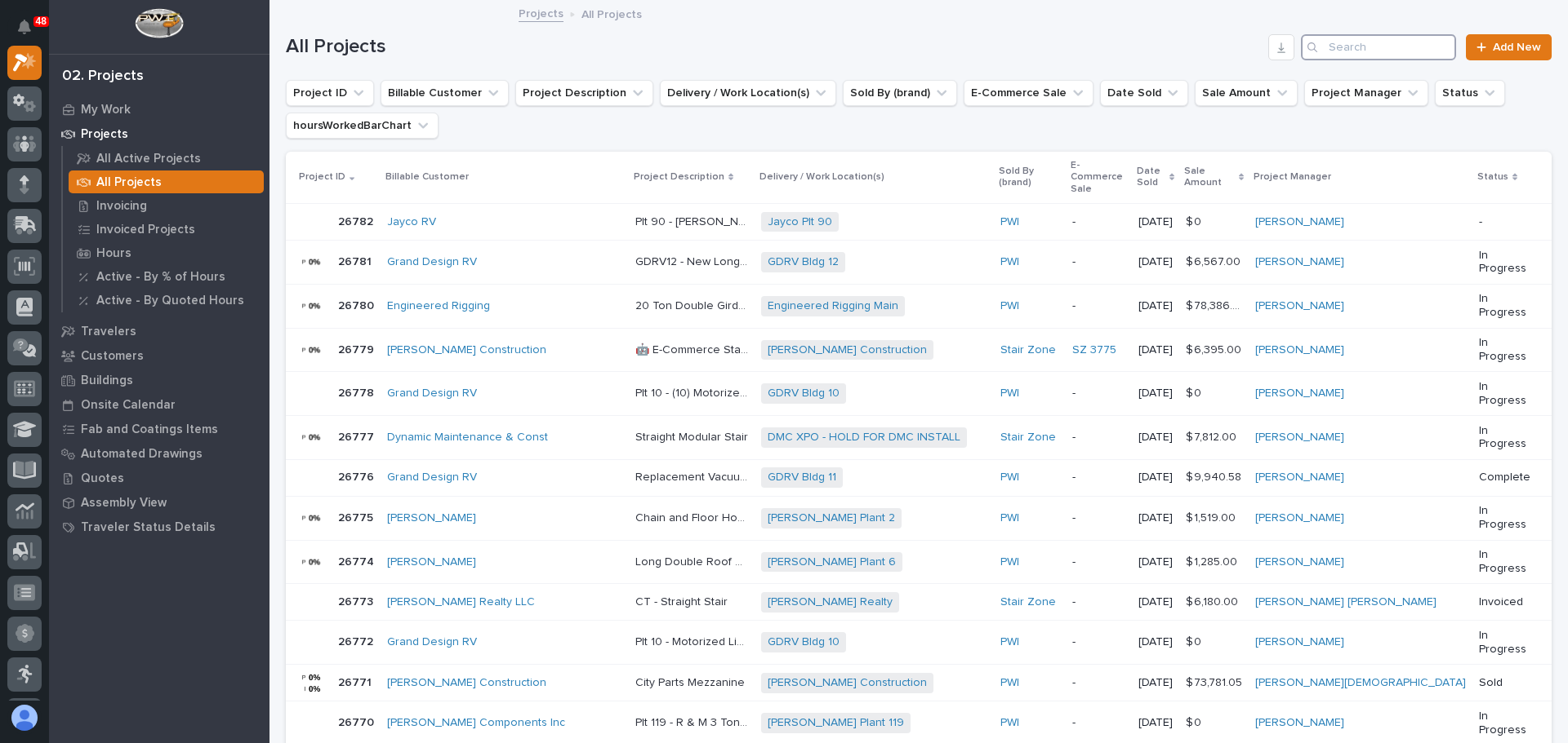
click at [1341, 52] on input "Search" at bounding box center [1378, 47] width 155 height 26
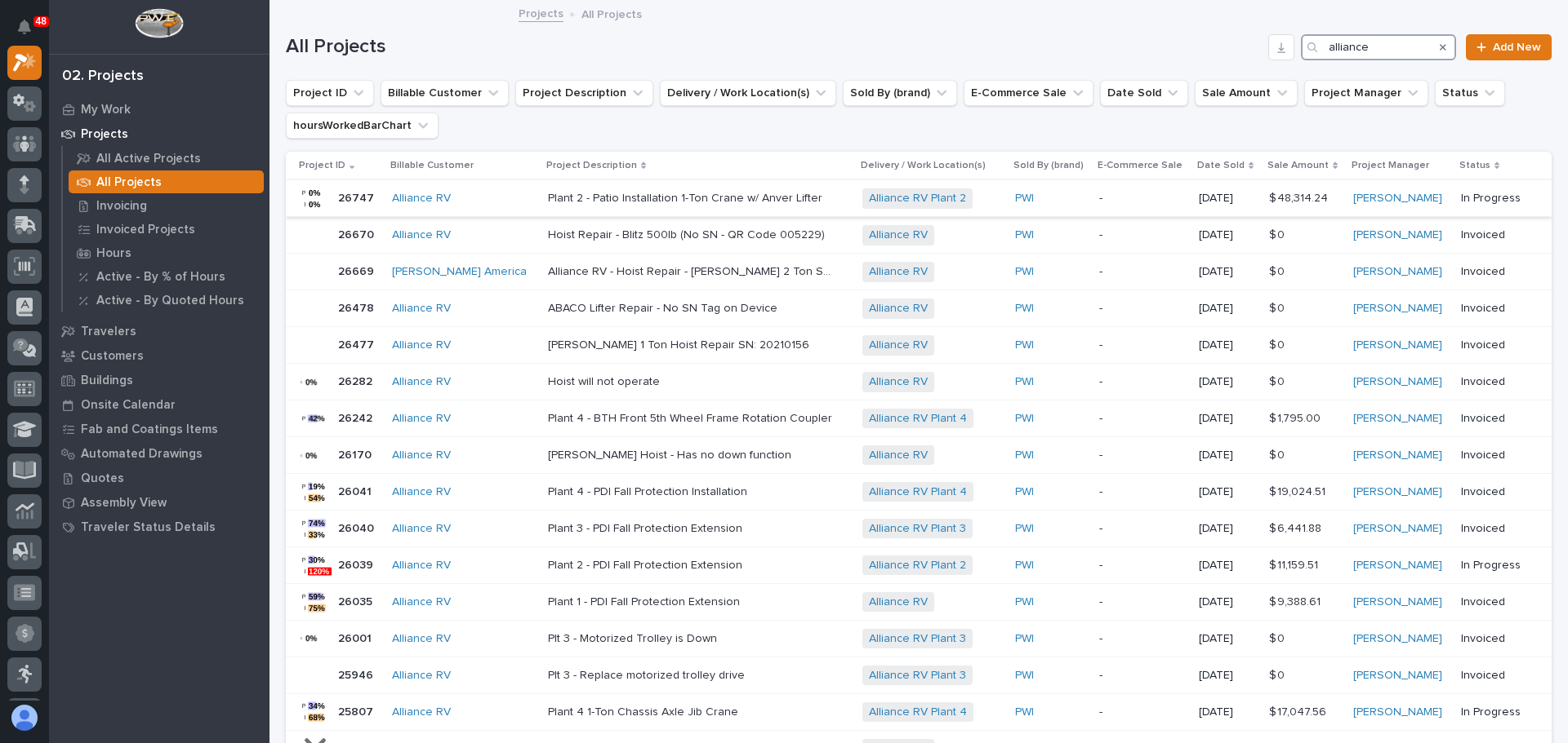
type input "alliance"
click at [790, 194] on div "Plant 2 - Patio Installation 1-Ton Crane w/ Anver Lifter Plant 2 - Patio Instal…" at bounding box center [699, 199] width 302 height 27
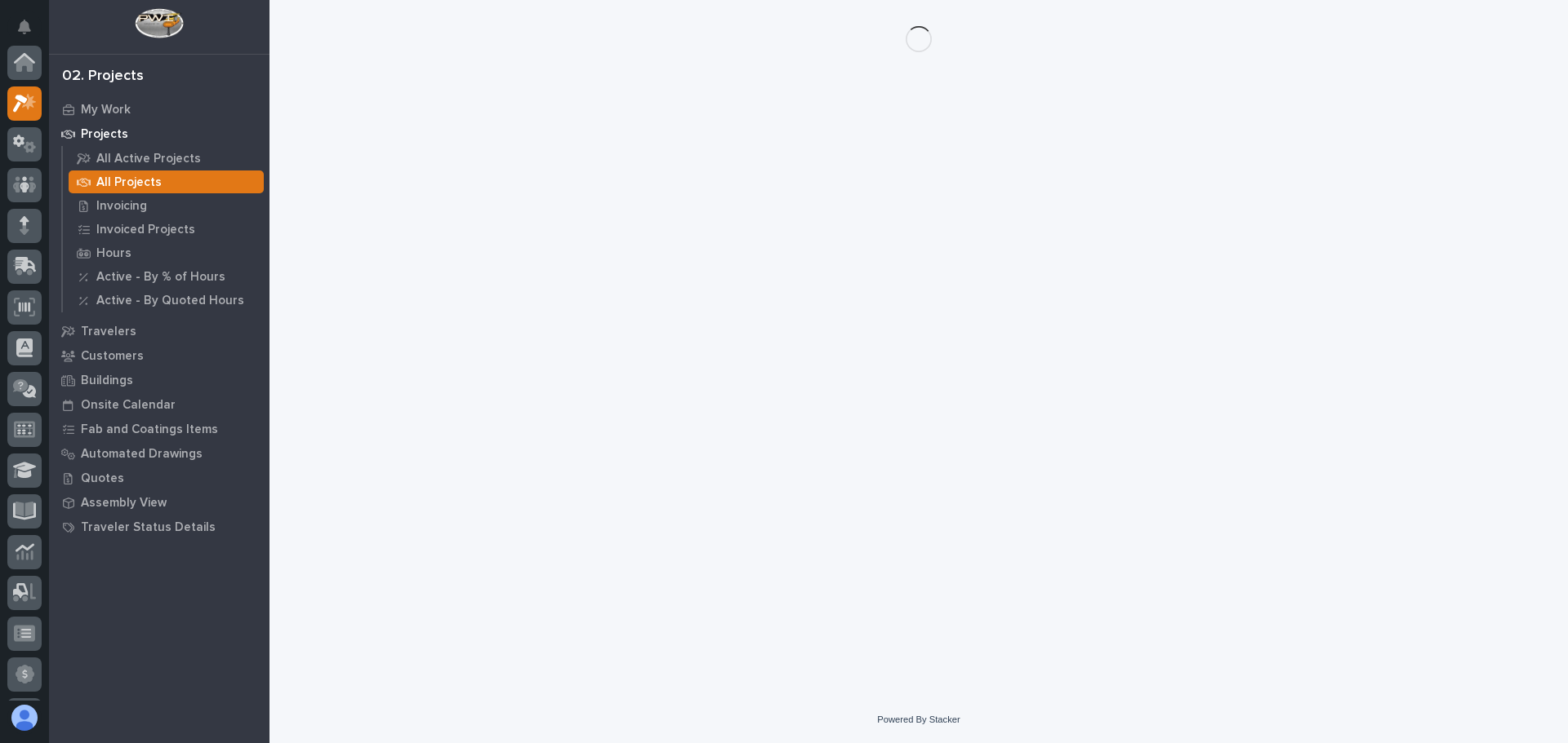
scroll to position [41, 0]
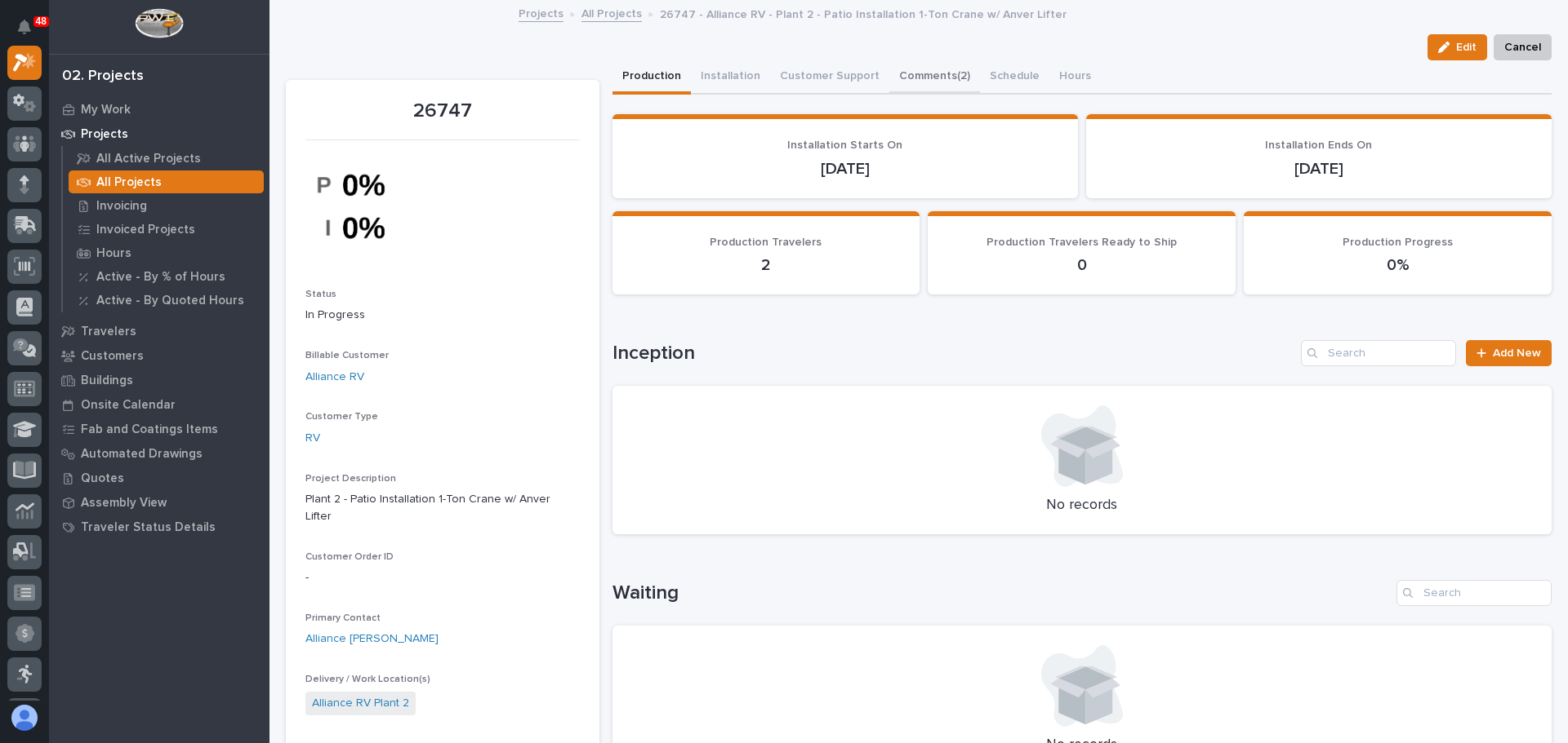
click at [902, 77] on button "Comments (2)" at bounding box center [934, 77] width 90 height 34
